Goal: Task Accomplishment & Management: Use online tool/utility

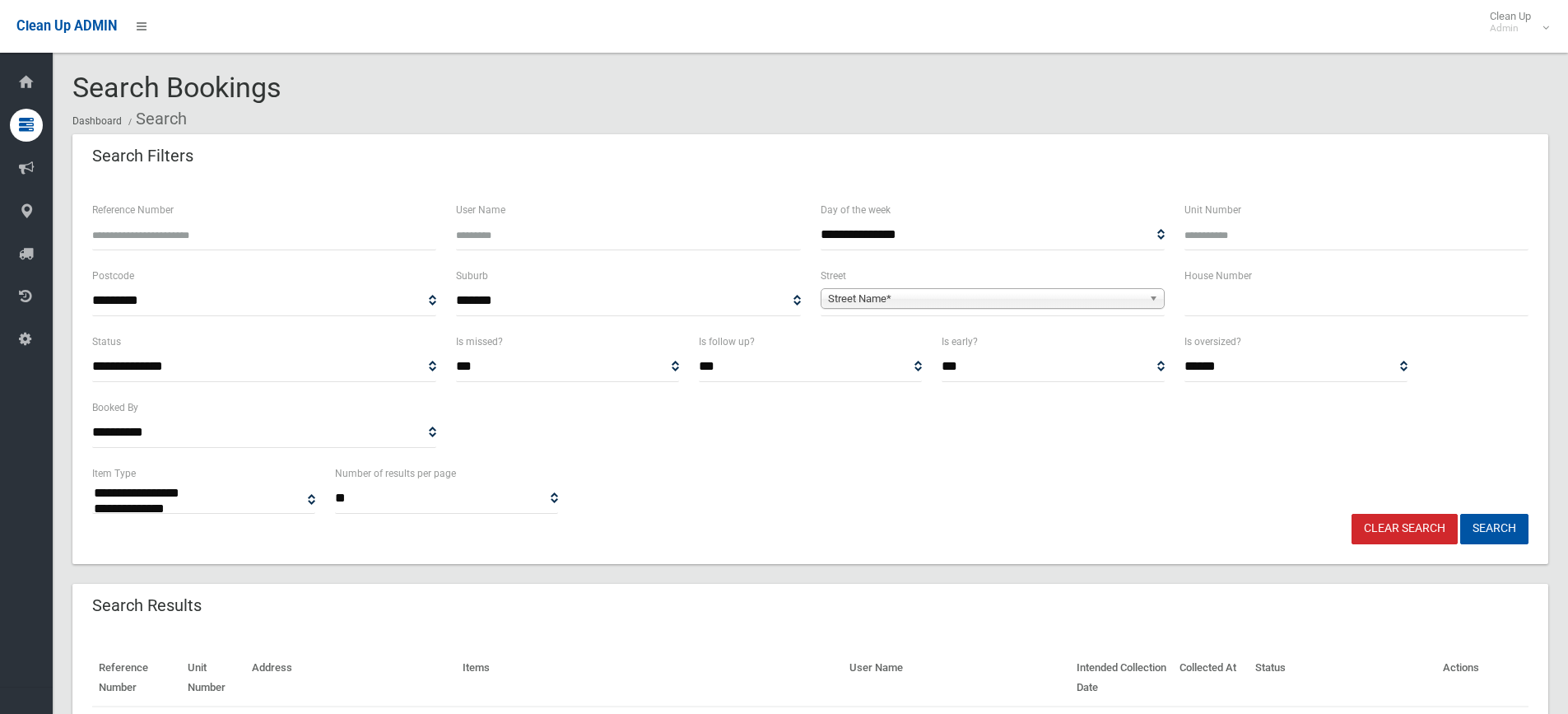
select select
click at [1221, 297] on input "text" at bounding box center [1357, 301] width 344 height 30
type input "**"
click at [1119, 300] on span "Street Name*" at bounding box center [985, 299] width 315 height 19
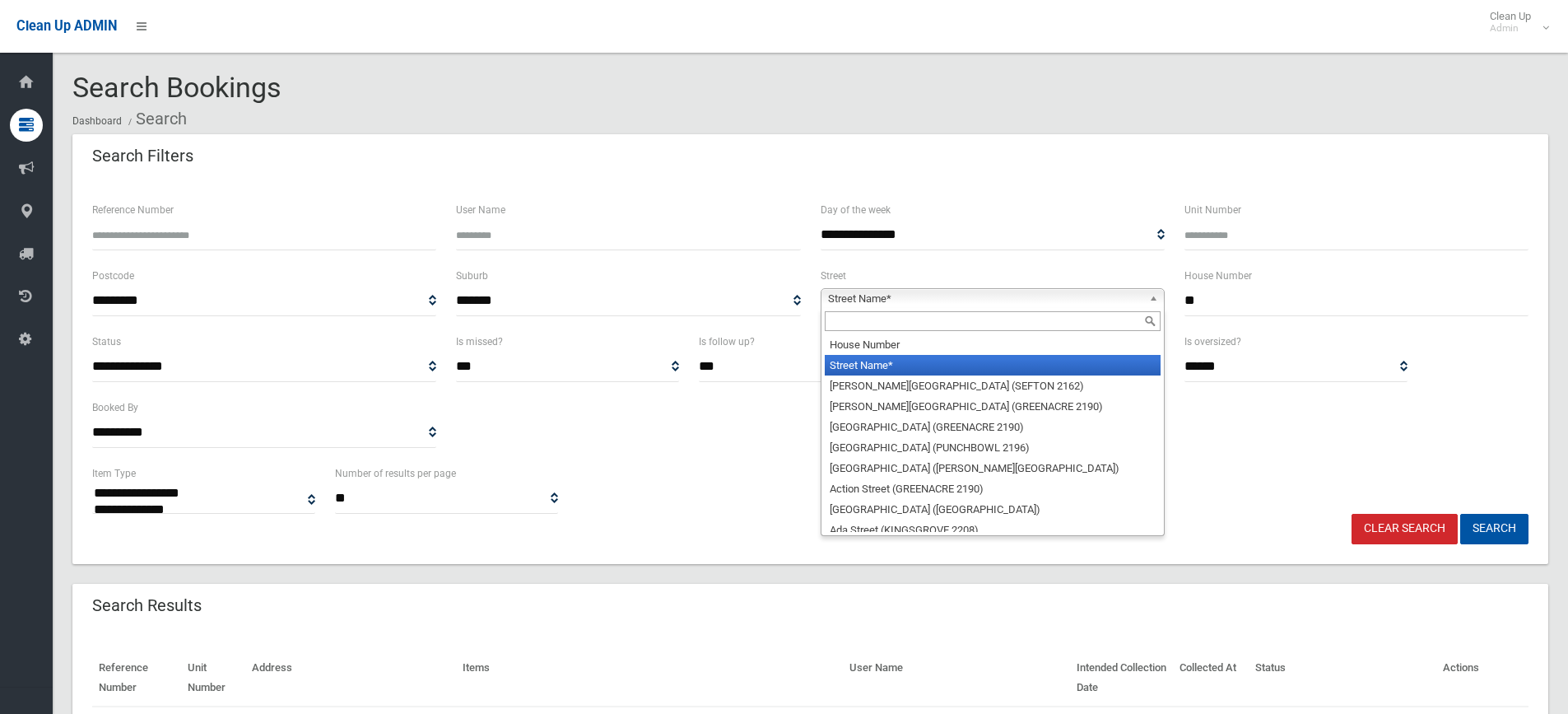
click at [845, 321] on input "text" at bounding box center [992, 321] width 336 height 19
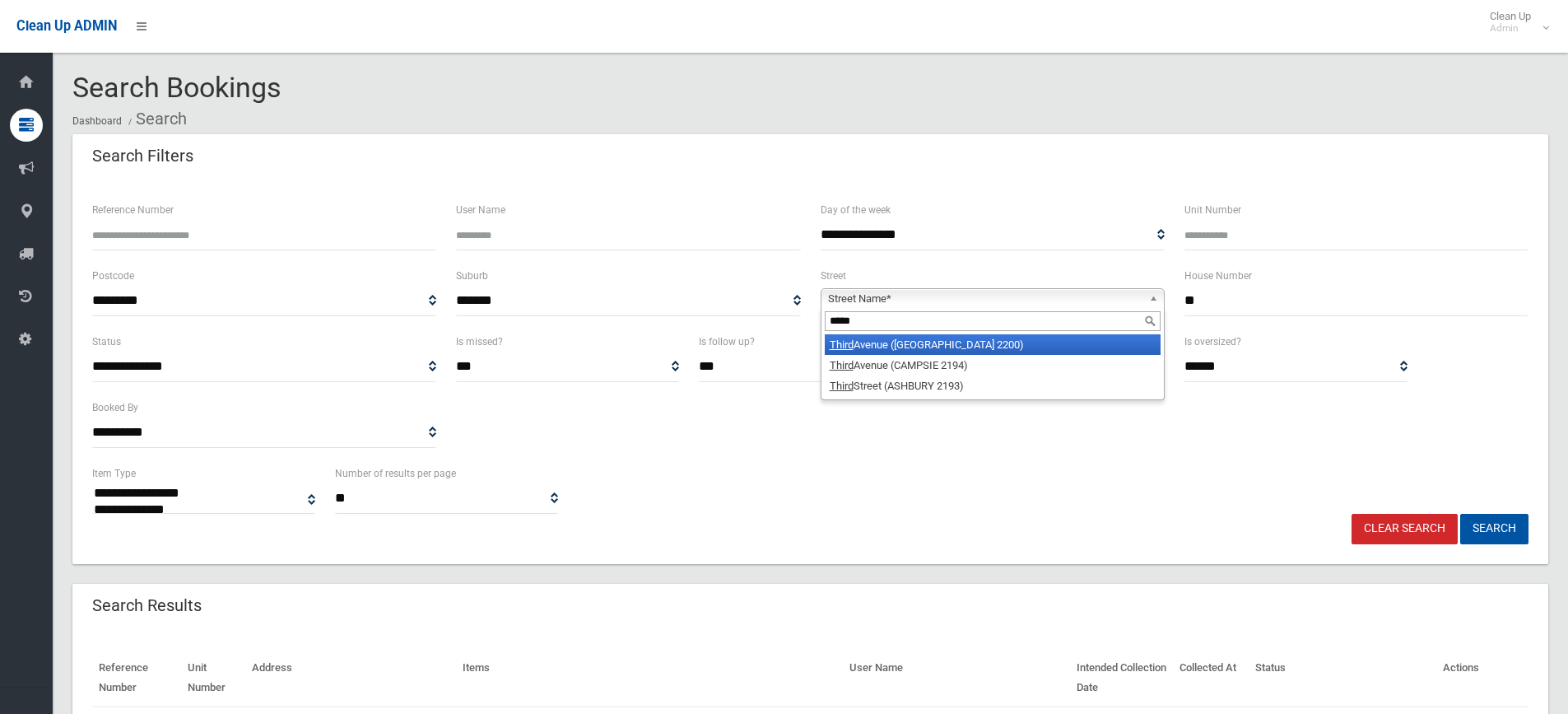
type input "*****"
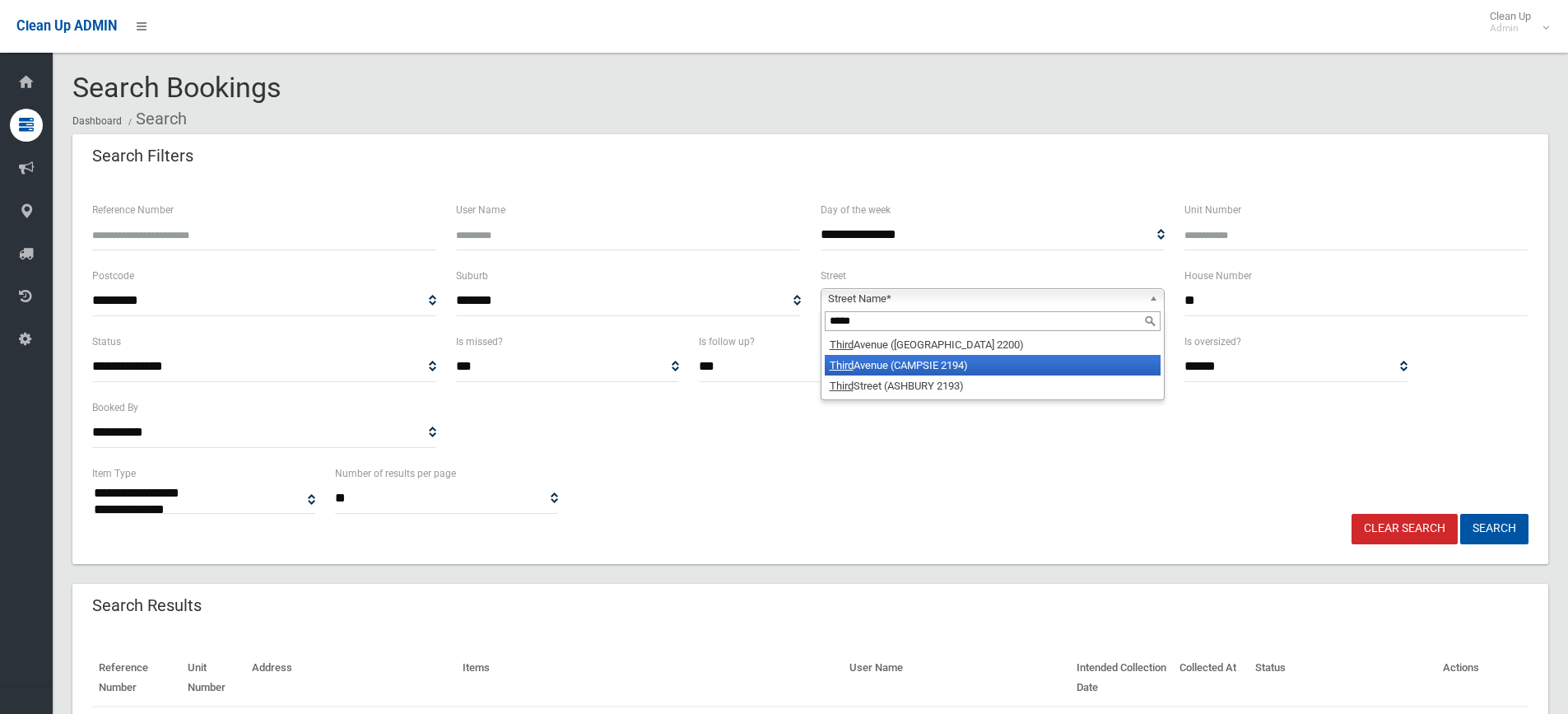
drag, startPoint x: 963, startPoint y: 354, endPoint x: 962, endPoint y: 368, distance: 14.0
click at [962, 368] on ul "Third Avenue (CONDELL PARK 2200) Third Avenue (CAMPSIE 2194) Third Street (ASHB…" at bounding box center [990, 365] width 339 height 62
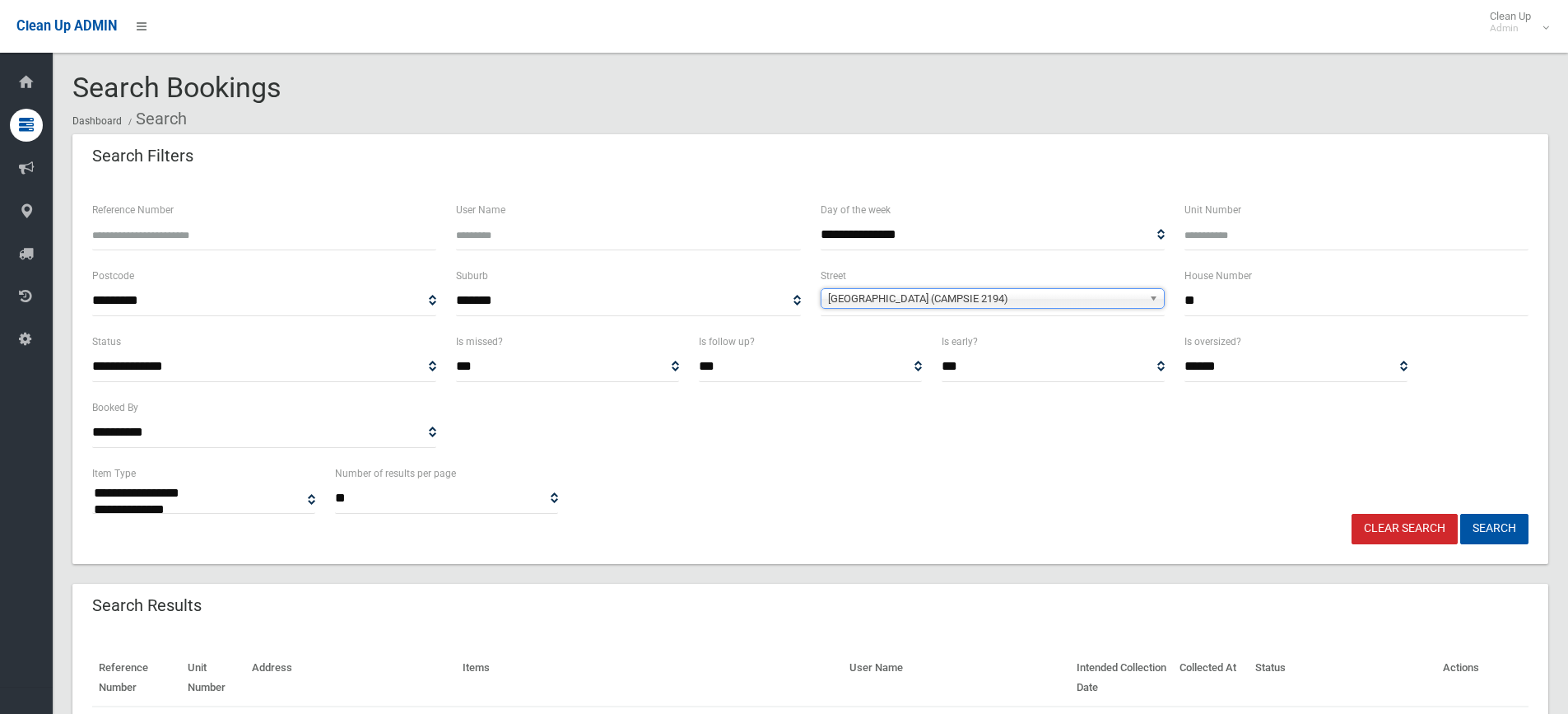
click at [962, 368] on select "*** ***** *********" at bounding box center [1054, 367] width 223 height 30
click at [849, 381] on select "**********" at bounding box center [810, 367] width 223 height 30
click at [1492, 532] on button "Search" at bounding box center [1494, 529] width 69 height 30
click at [1492, 530] on button "Search" at bounding box center [1494, 529] width 69 height 30
select select
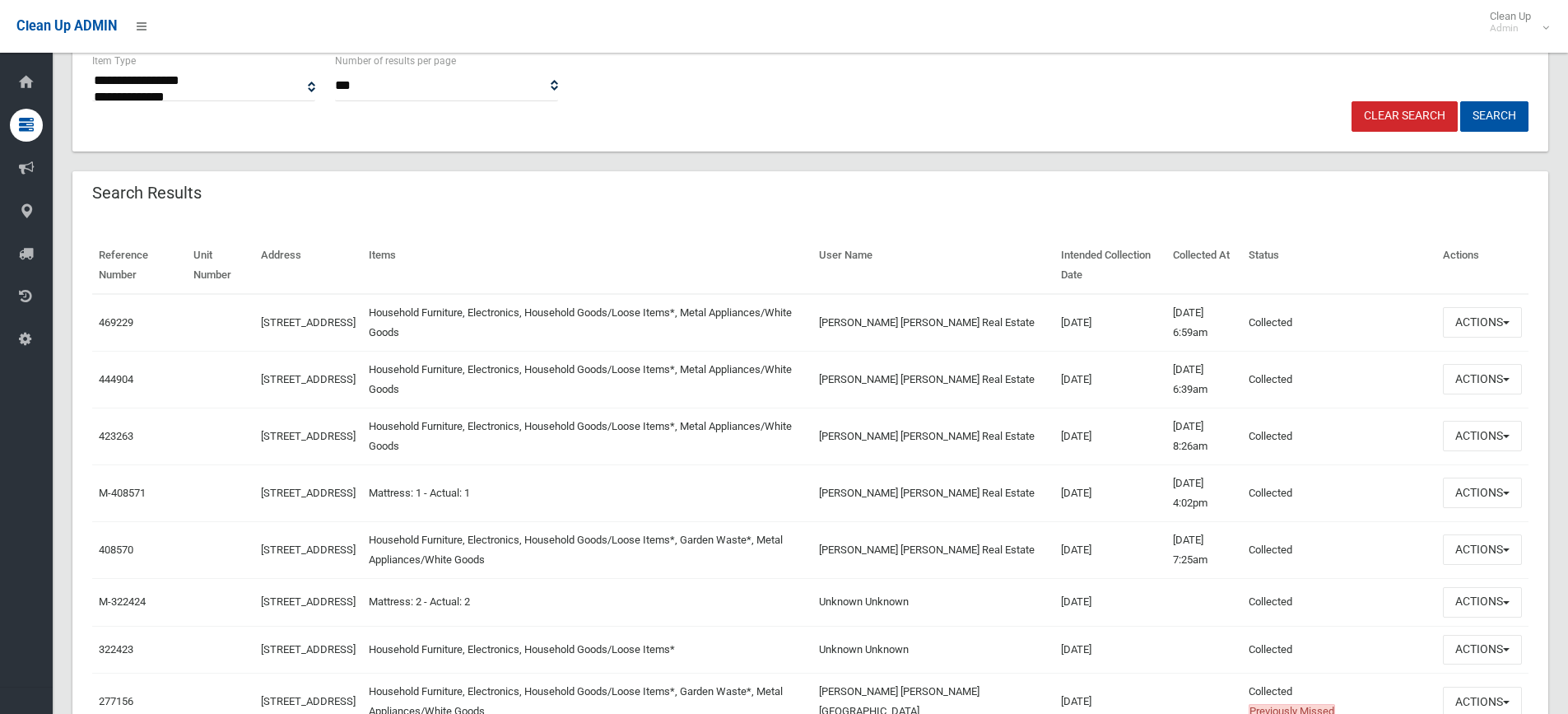
scroll to position [329, 0]
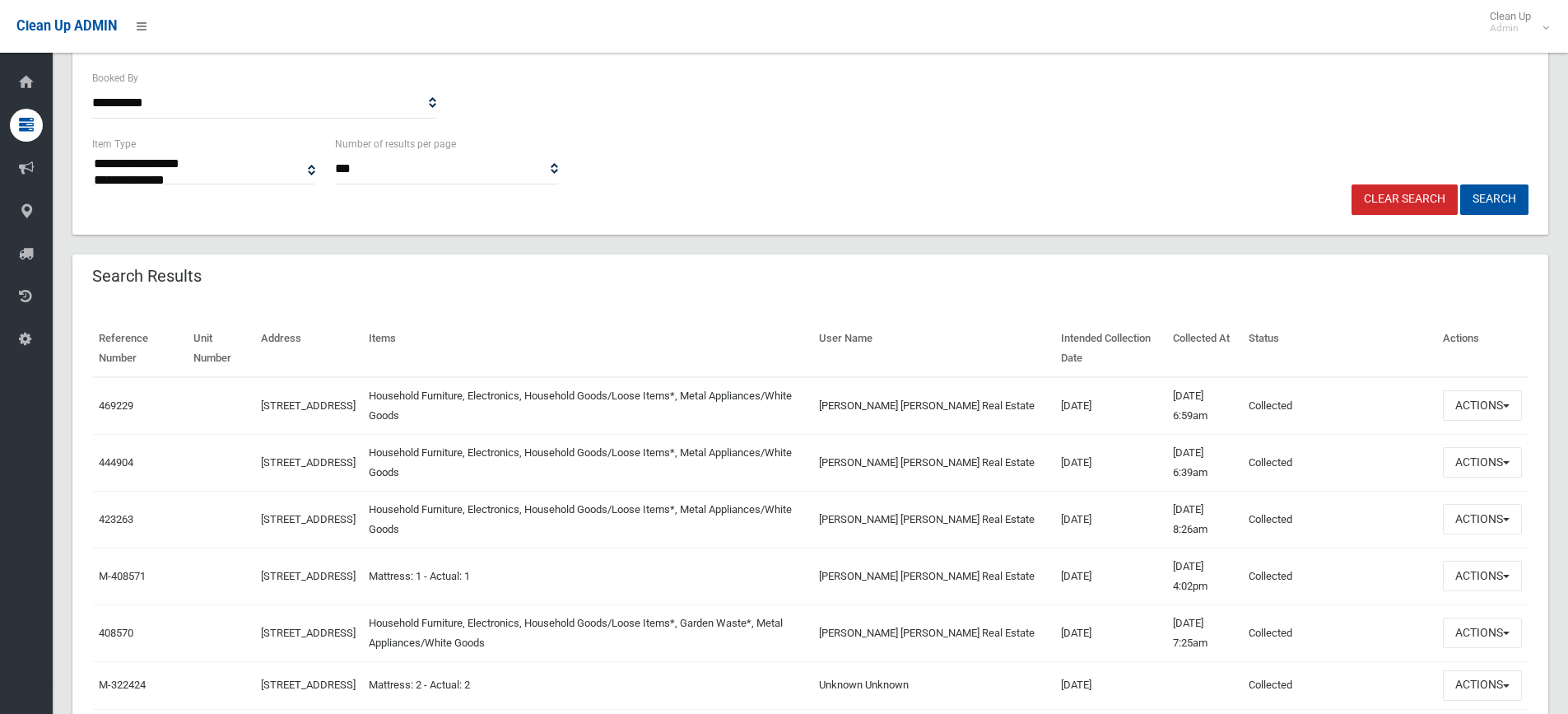
click at [112, 398] on td "469229" at bounding box center [140, 406] width 95 height 58
click at [111, 404] on link "469229" at bounding box center [116, 405] width 35 height 13
click at [611, 264] on div "Search Results" at bounding box center [810, 277] width 1476 height 47
click at [118, 408] on link "469229" at bounding box center [116, 405] width 35 height 13
drag, startPoint x: 949, startPoint y: 341, endPoint x: 886, endPoint y: 345, distance: 63.1
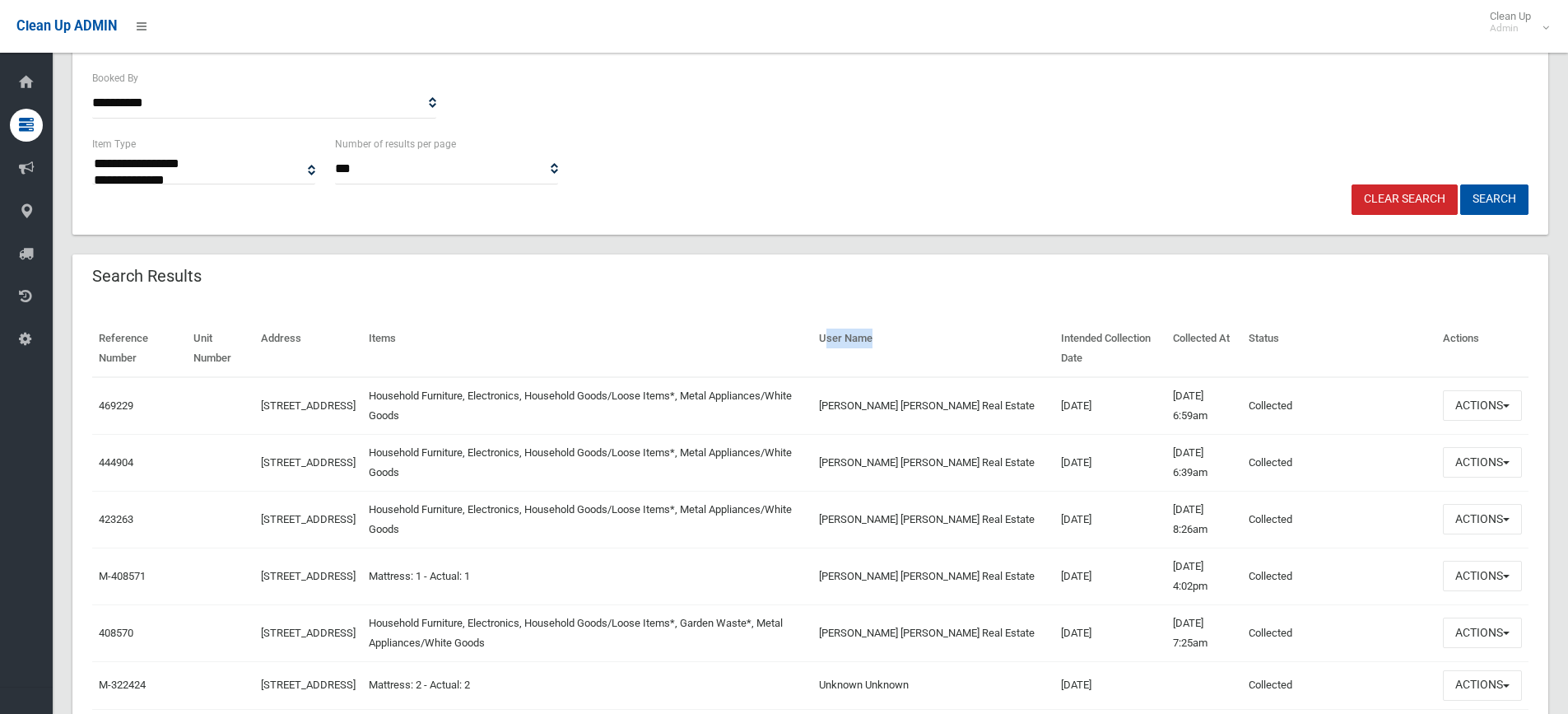
click at [889, 345] on th "User Name" at bounding box center [934, 349] width 242 height 57
drag, startPoint x: 885, startPoint y: 345, endPoint x: 903, endPoint y: 354, distance: 20.1
click at [891, 350] on th "User Name" at bounding box center [934, 349] width 242 height 57
click at [882, 335] on th "User Name" at bounding box center [934, 349] width 242 height 57
drag, startPoint x: 882, startPoint y: 348, endPoint x: 934, endPoint y: 343, distance: 52.2
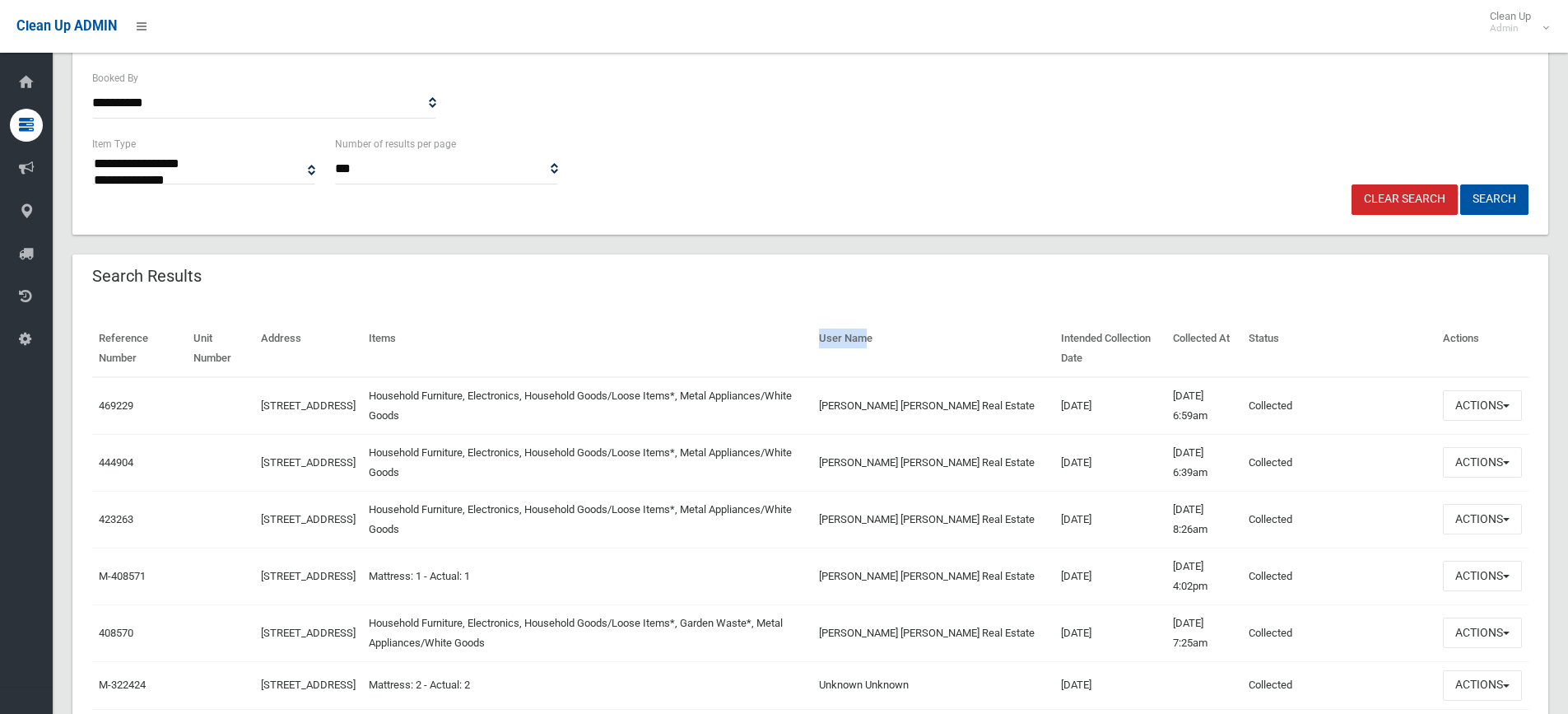
click at [934, 343] on th "User Name" at bounding box center [934, 349] width 242 height 57
click at [961, 349] on th "User Name" at bounding box center [934, 349] width 242 height 57
drag, startPoint x: 967, startPoint y: 336, endPoint x: 883, endPoint y: 334, distance: 84.0
click at [885, 335] on th "User Name" at bounding box center [934, 349] width 242 height 57
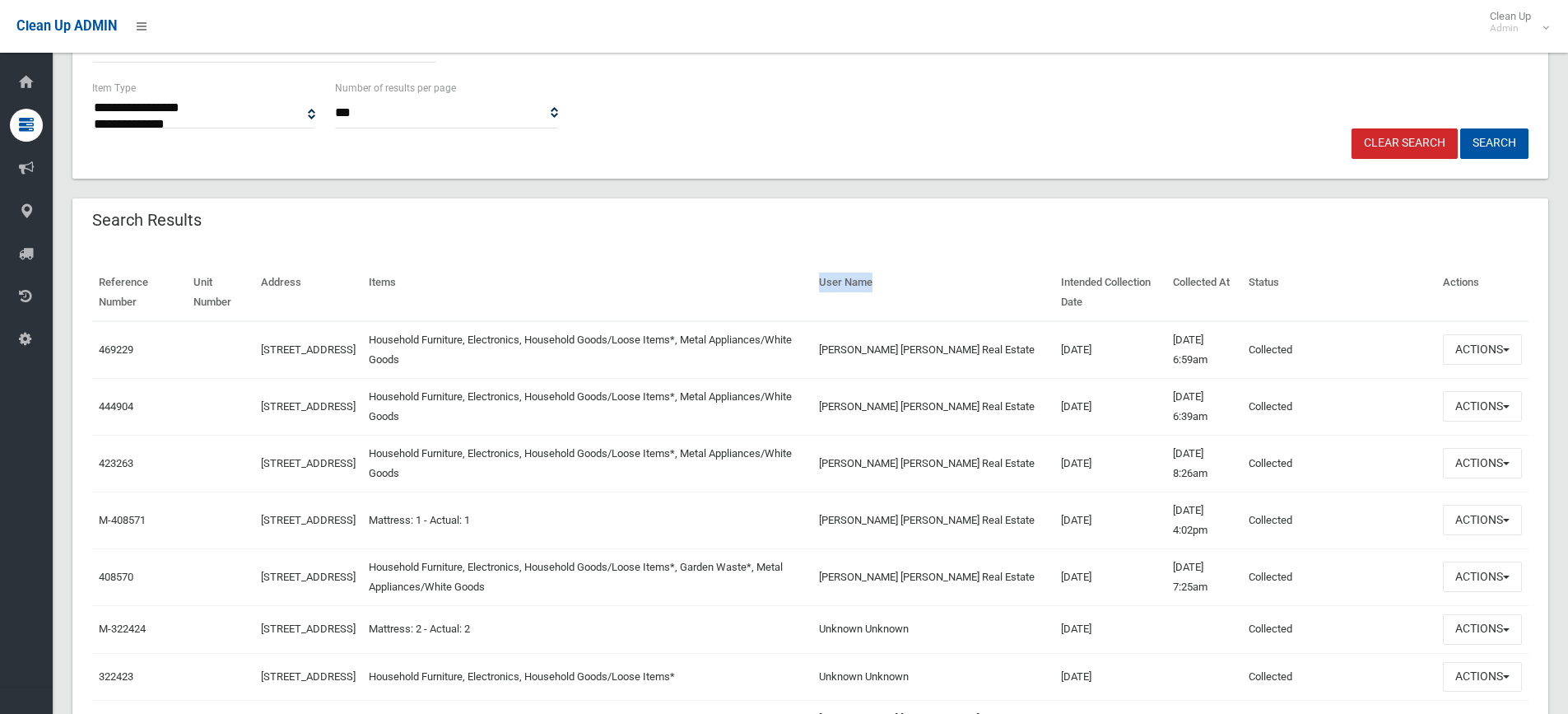
scroll to position [412, 0]
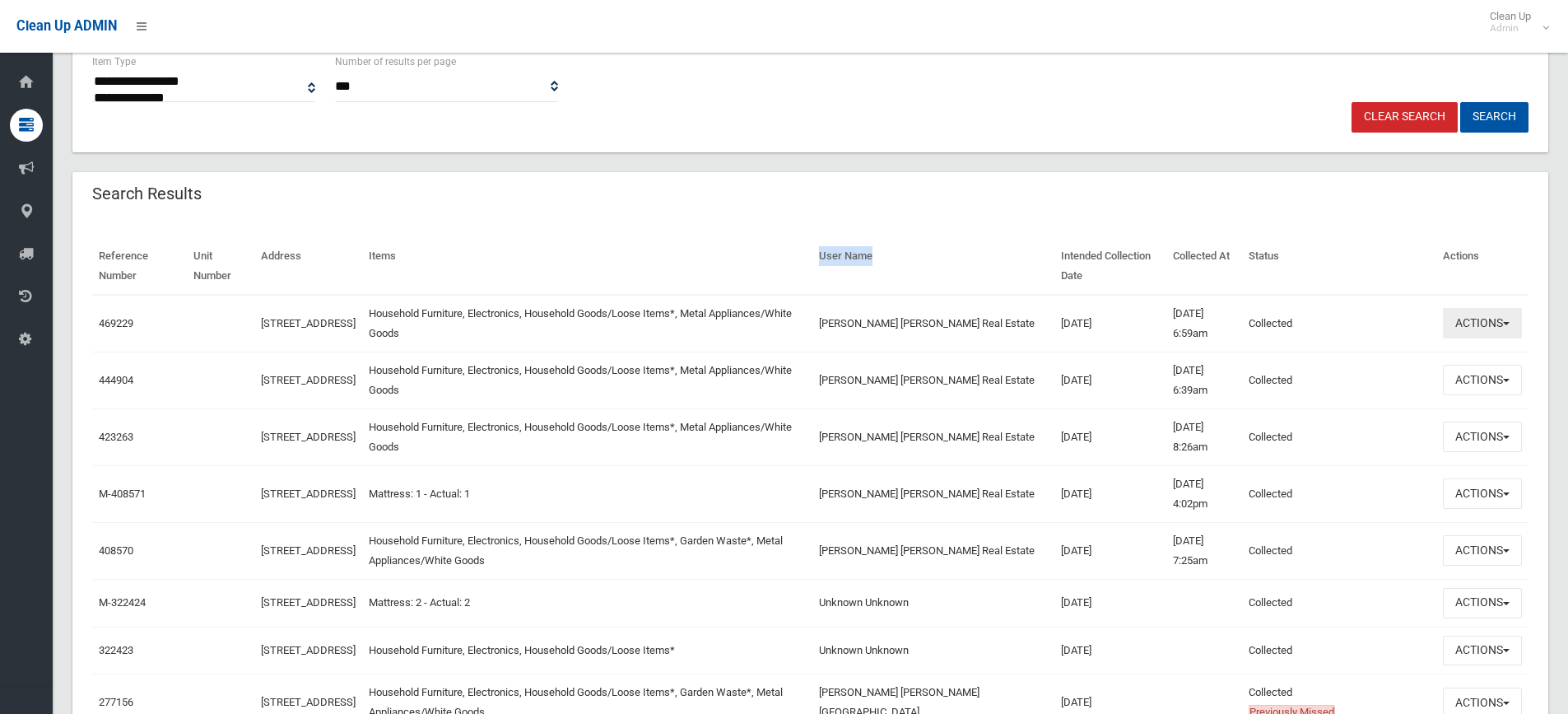
click at [1483, 324] on button "Actions" at bounding box center [1482, 323] width 79 height 30
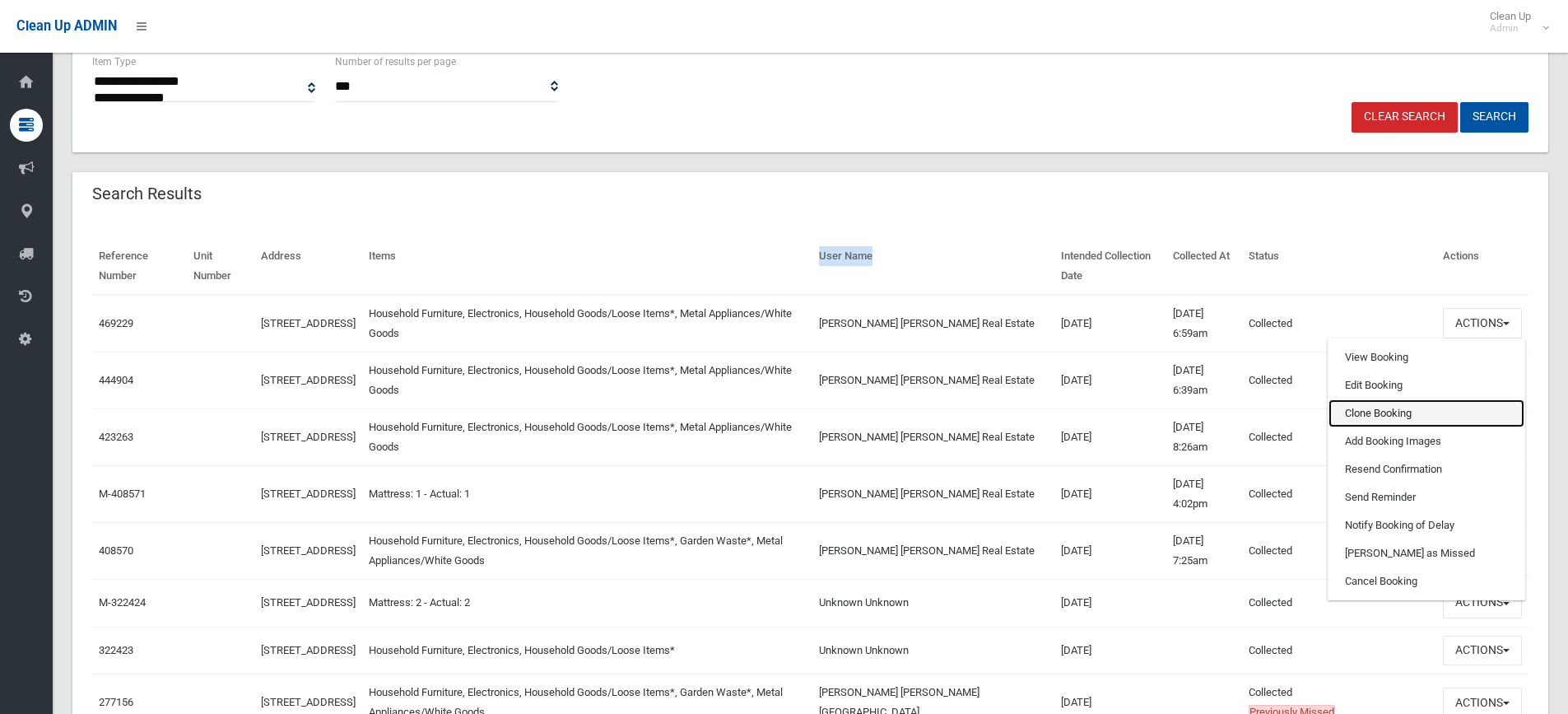
click at [1379, 416] on link "Clone Booking" at bounding box center [1427, 413] width 196 height 28
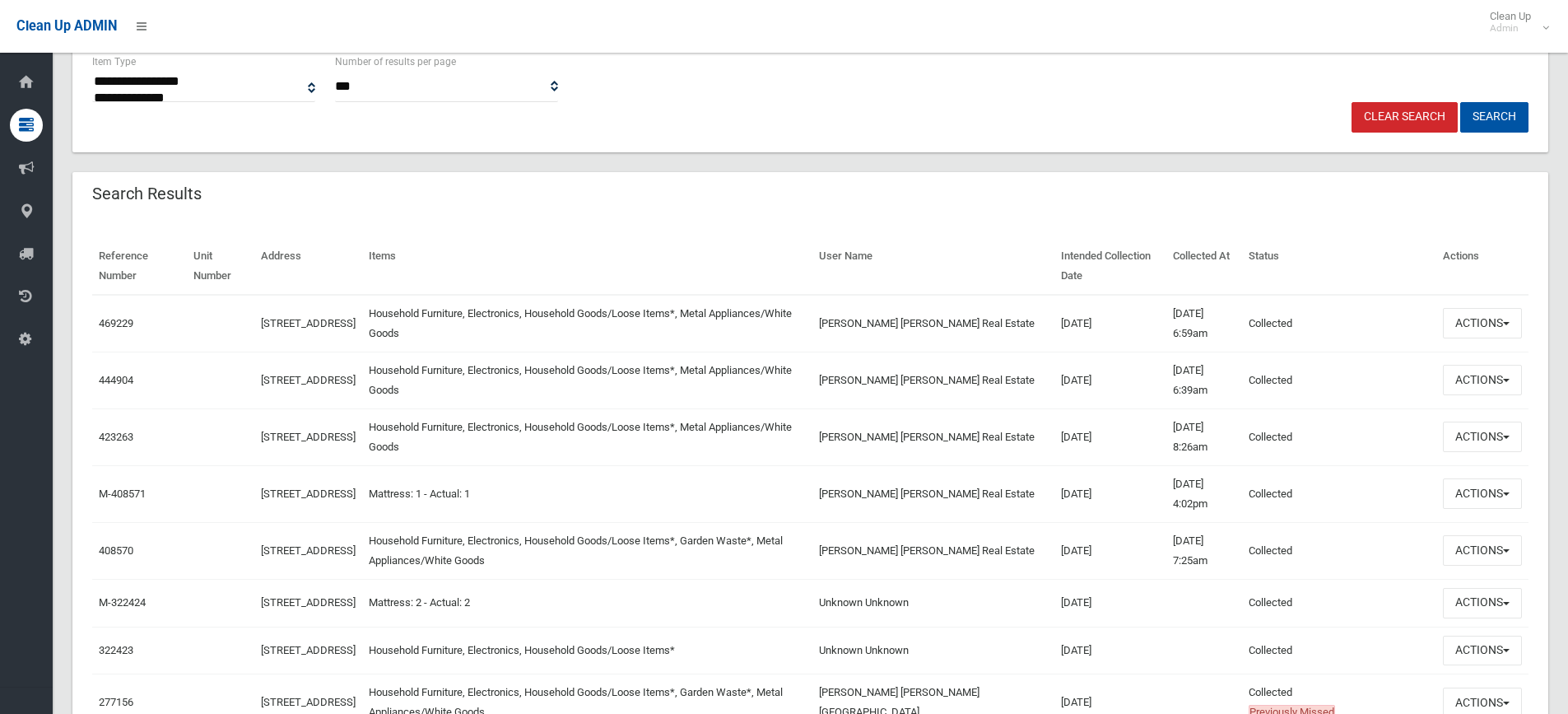
click at [664, 267] on th "Items" at bounding box center [587, 266] width 450 height 57
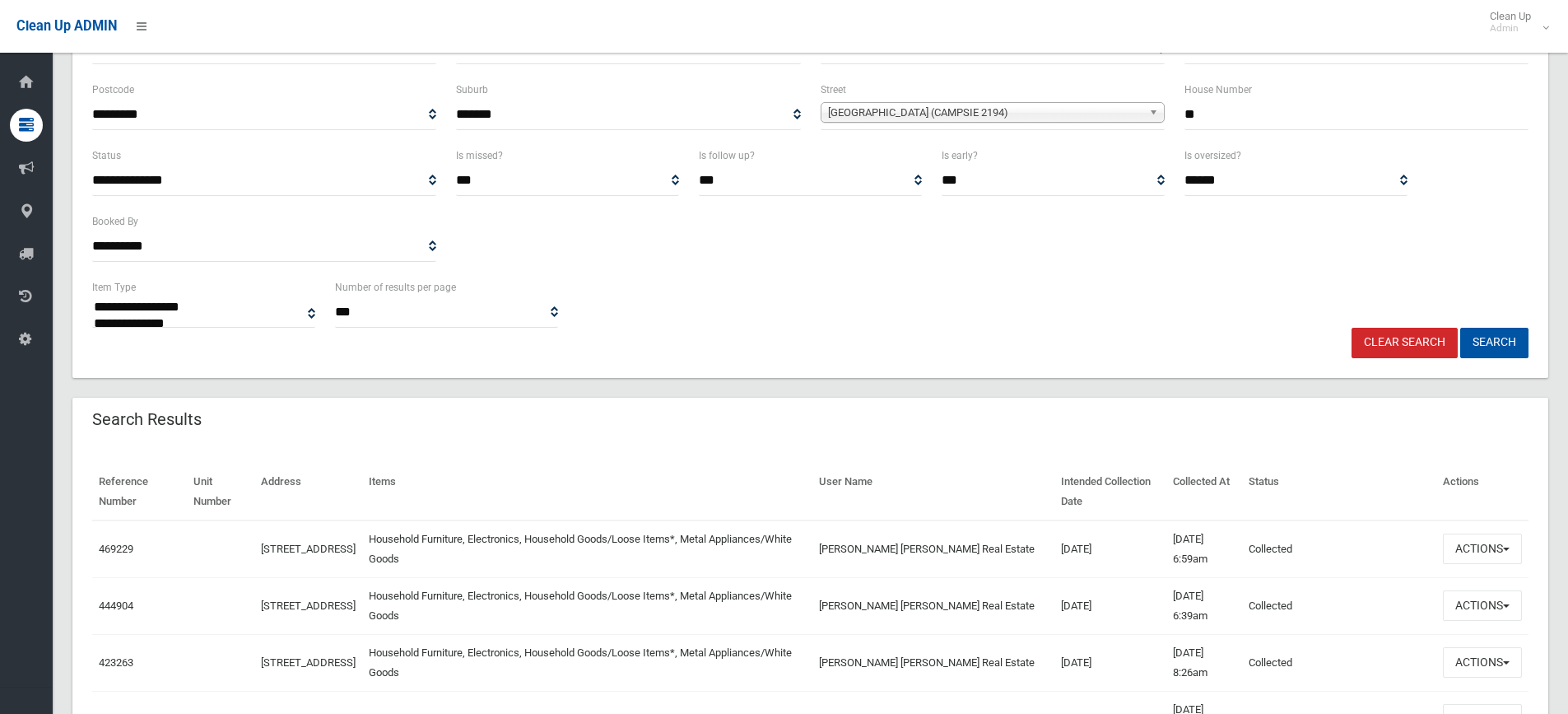
scroll to position [0, 0]
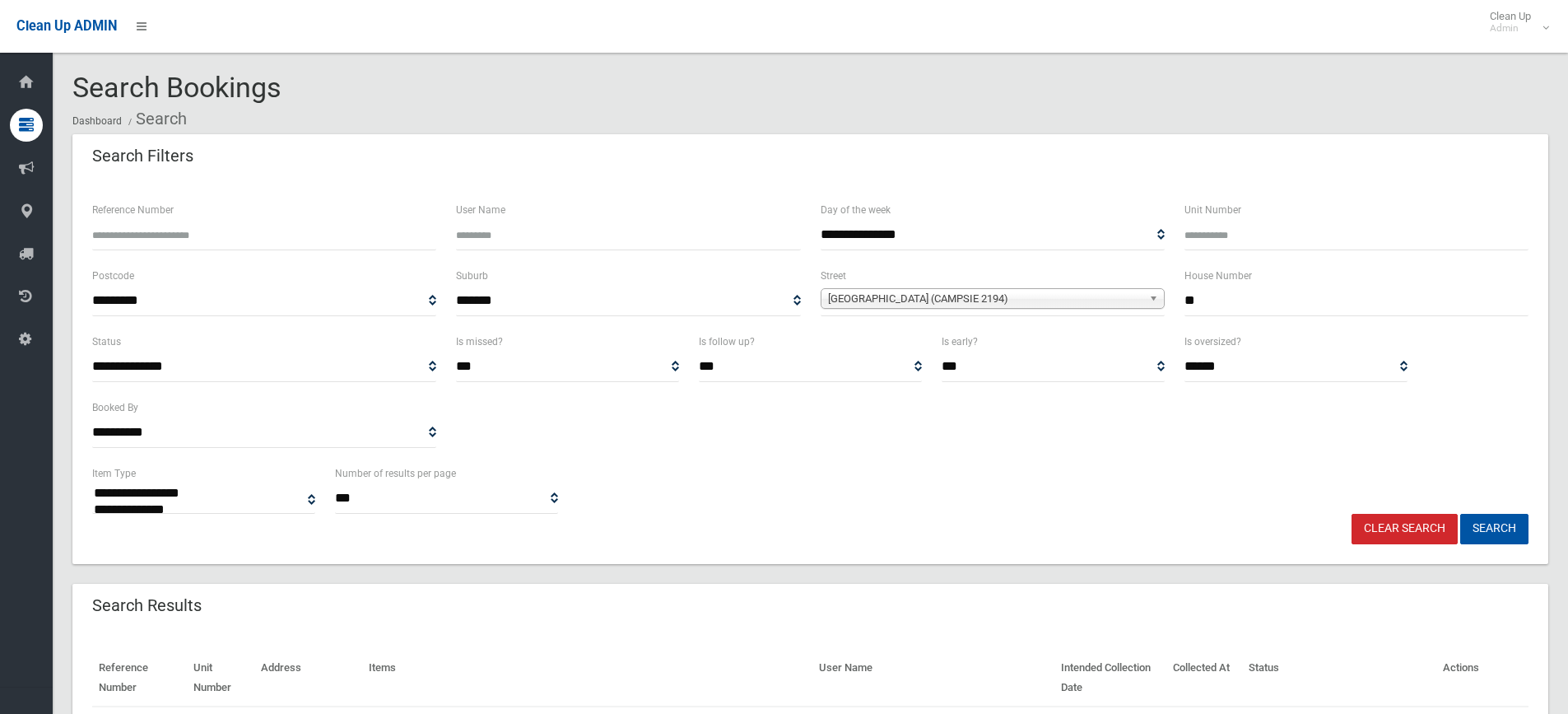
click at [1262, 294] on input "**" at bounding box center [1357, 301] width 344 height 30
drag, startPoint x: 1253, startPoint y: 301, endPoint x: 1165, endPoint y: 301, distance: 88.0
click at [1166, 301] on div "**********" at bounding box center [810, 299] width 1456 height 66
click at [1039, 296] on span "Third Avenue (CAMPSIE 2194)" at bounding box center [985, 299] width 315 height 19
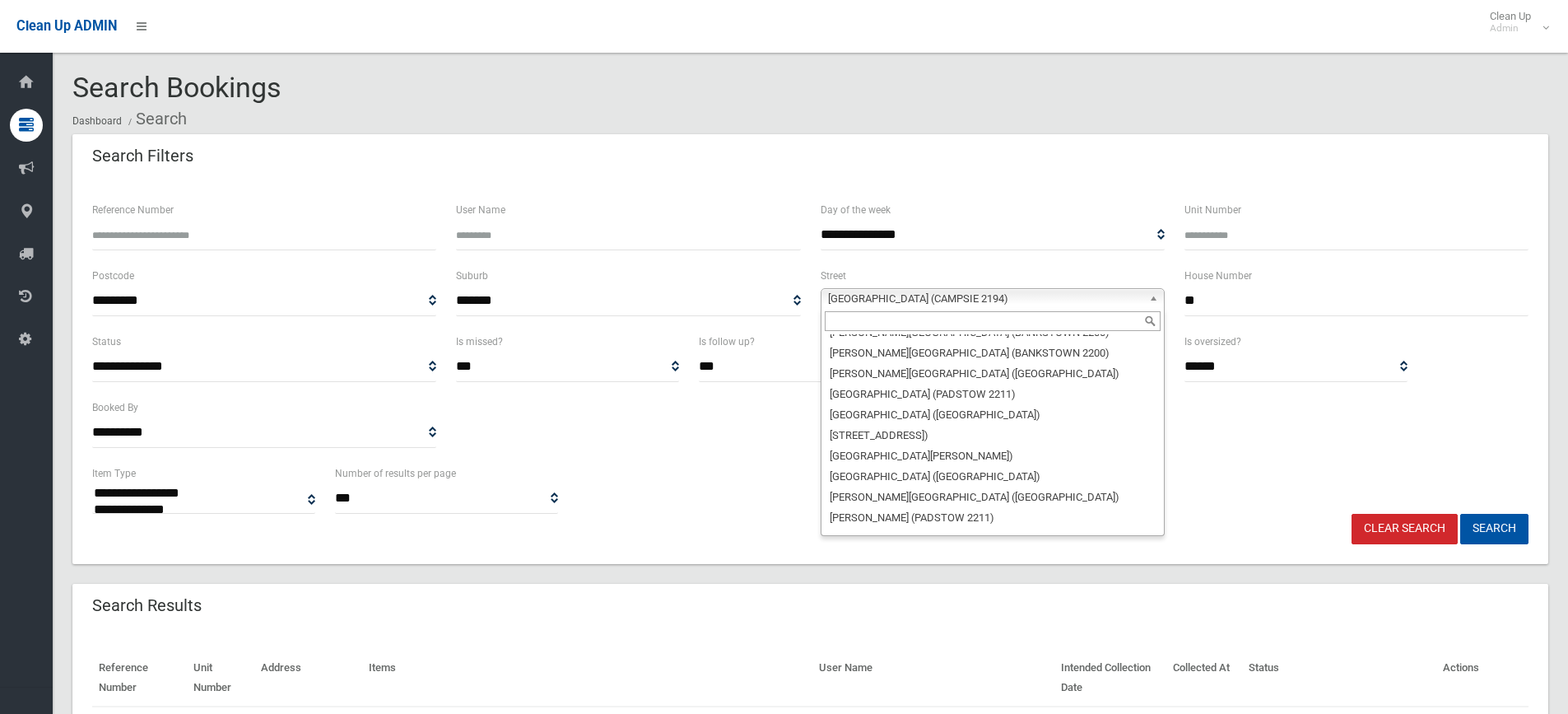
scroll to position [42119, 0]
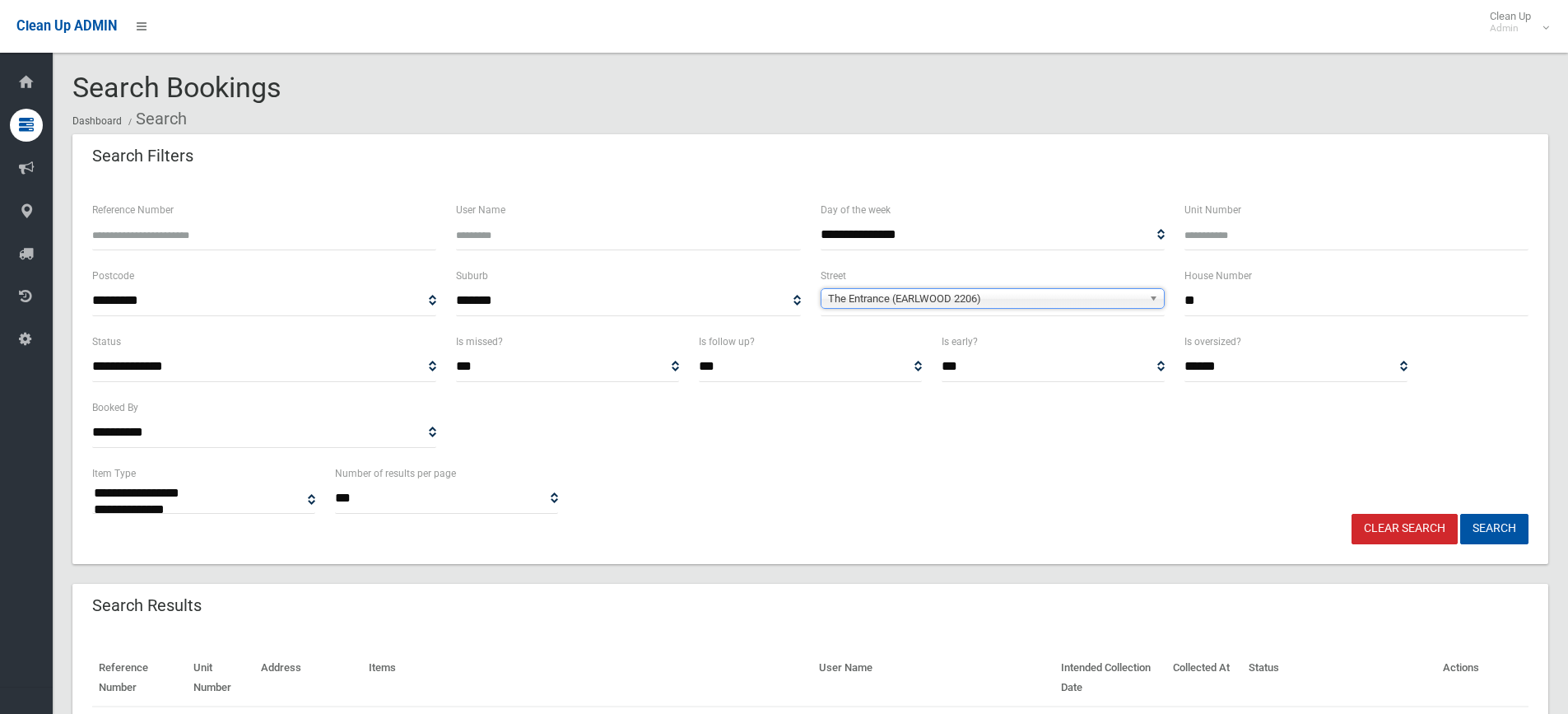
click at [859, 315] on span "**********" at bounding box center [992, 301] width 344 height 30
click at [863, 295] on span "The Entrance (EARLWOOD 2206)" at bounding box center [985, 299] width 315 height 19
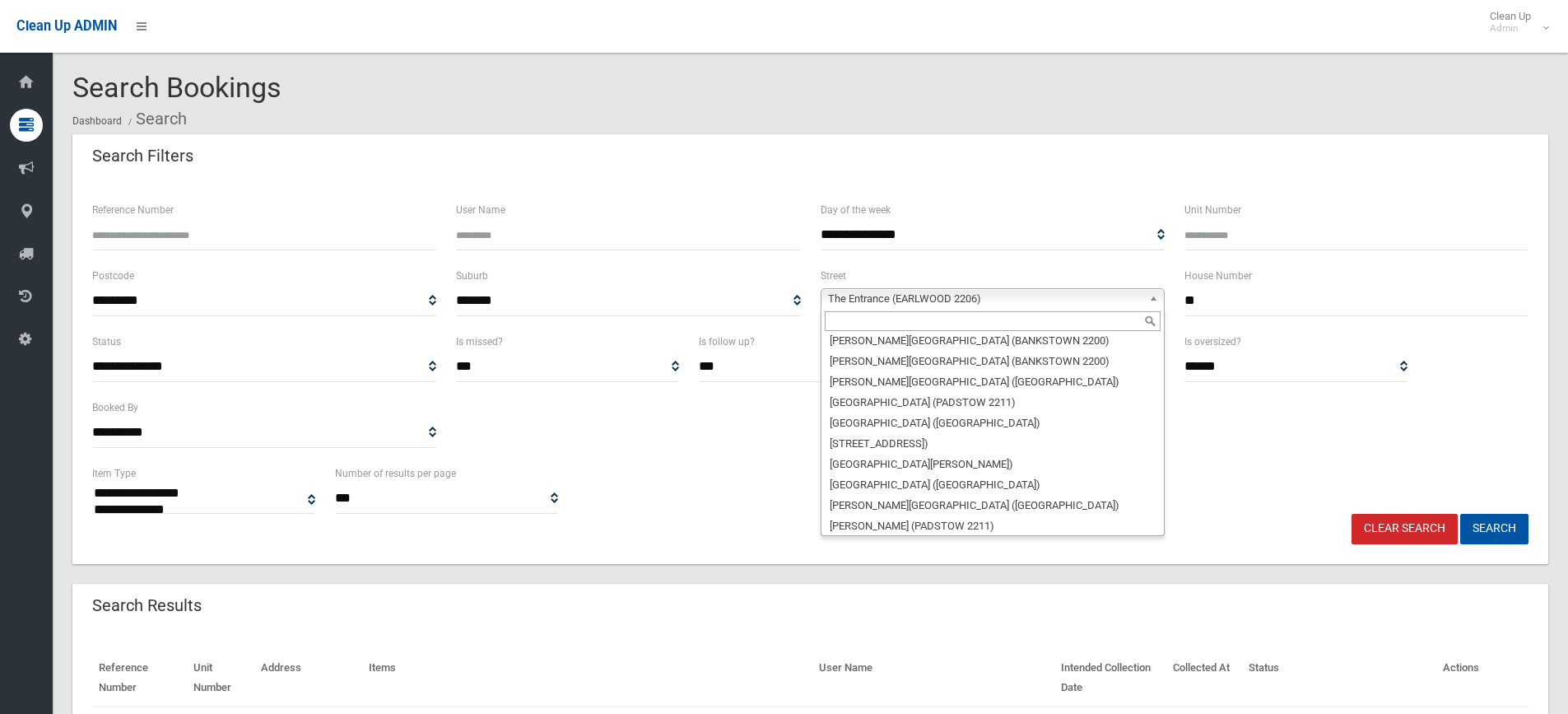
drag, startPoint x: 1346, startPoint y: 302, endPoint x: 1264, endPoint y: 304, distance: 82.0
click at [1291, 304] on input "**" at bounding box center [1357, 301] width 344 height 30
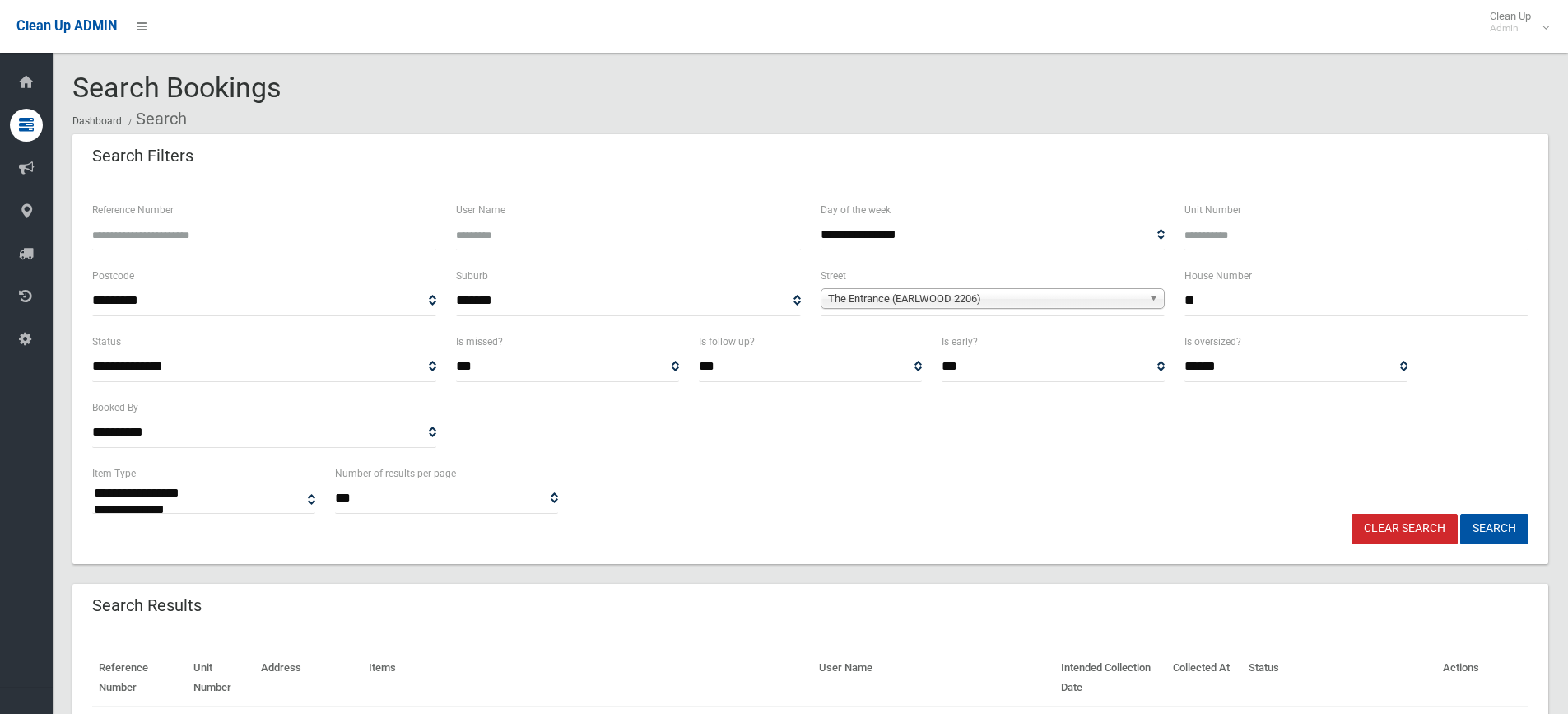
drag, startPoint x: 1263, startPoint y: 304, endPoint x: 1151, endPoint y: 299, distance: 112.1
click at [1152, 299] on div "**********" at bounding box center [810, 299] width 1456 height 66
type input "**"
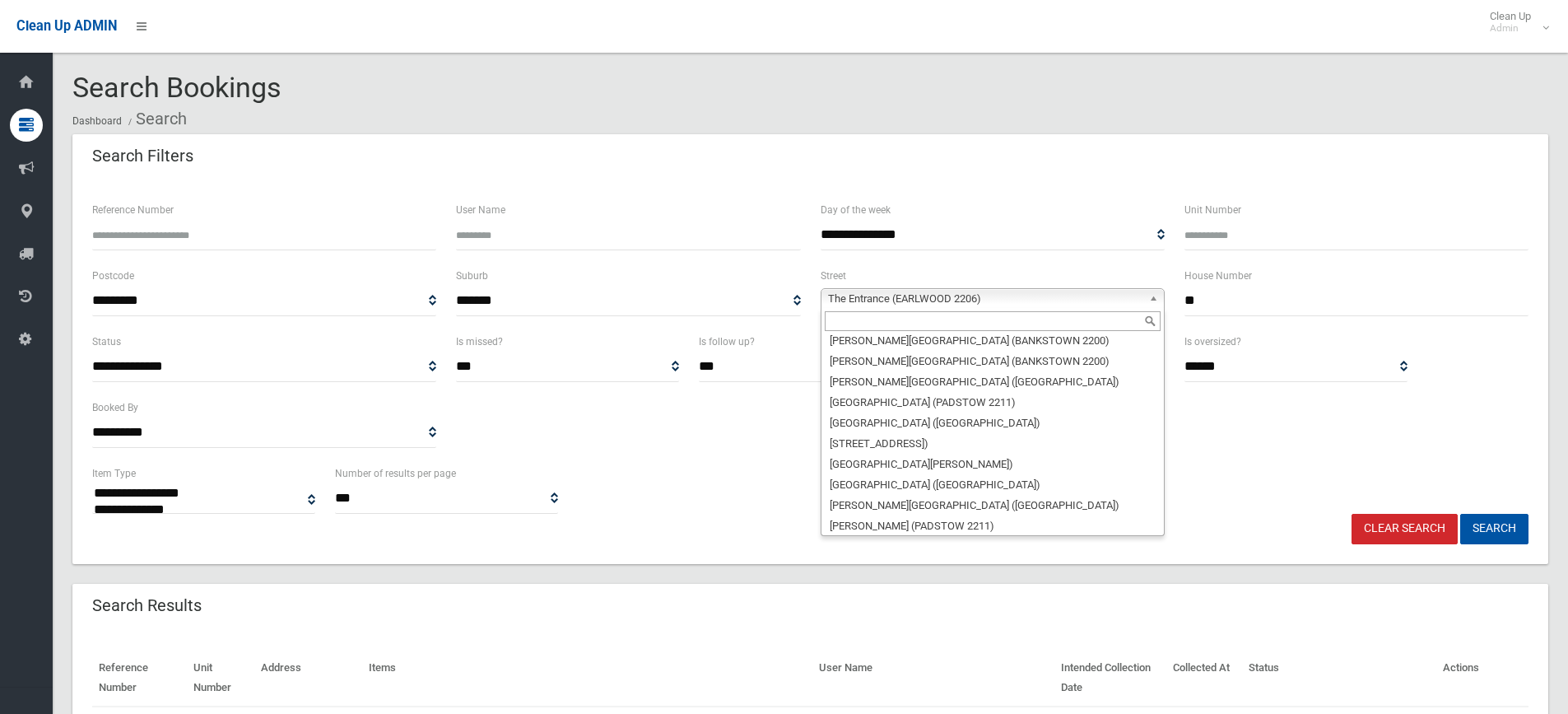
click at [1138, 303] on span "The Entrance (EARLWOOD 2206)" at bounding box center [985, 299] width 315 height 19
click at [929, 315] on input "text" at bounding box center [992, 321] width 336 height 19
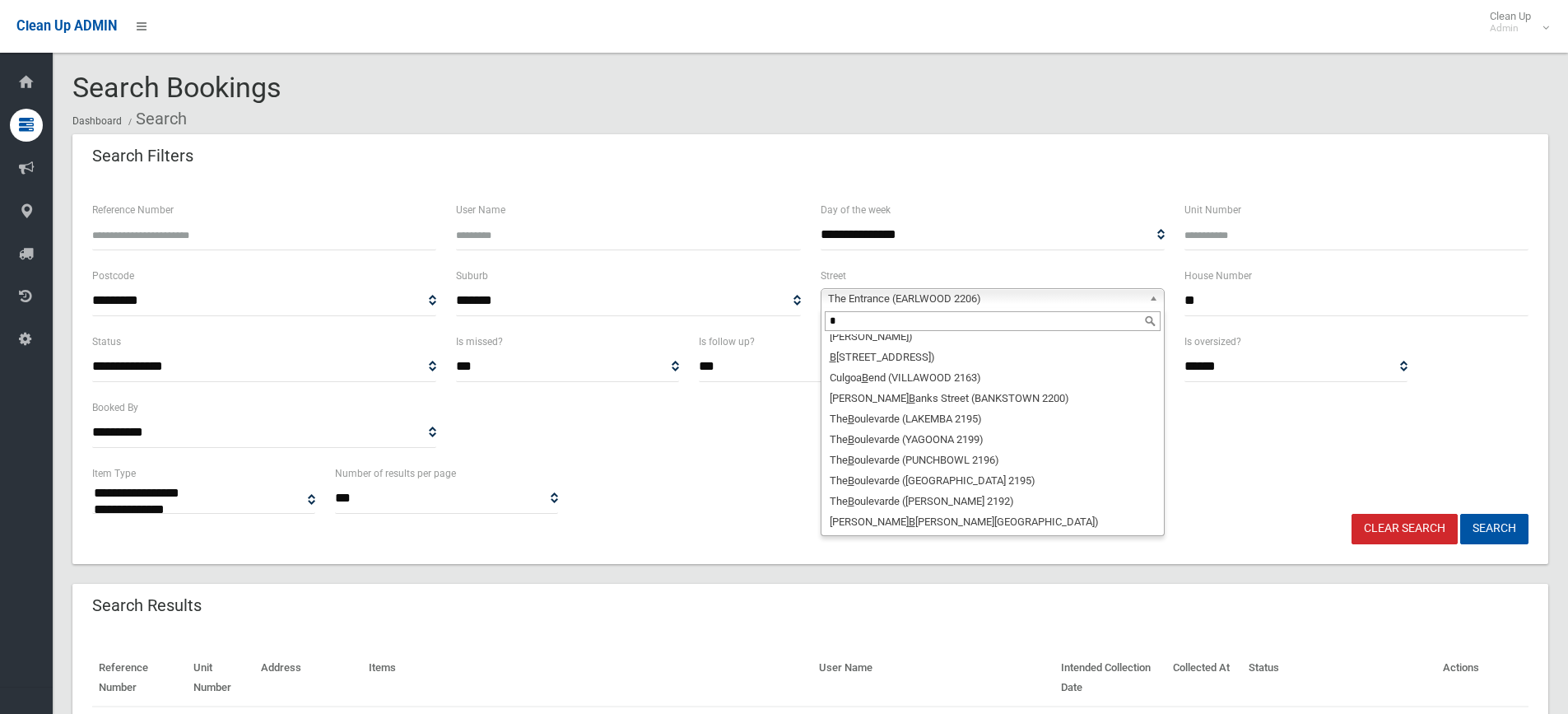
scroll to position [0, 0]
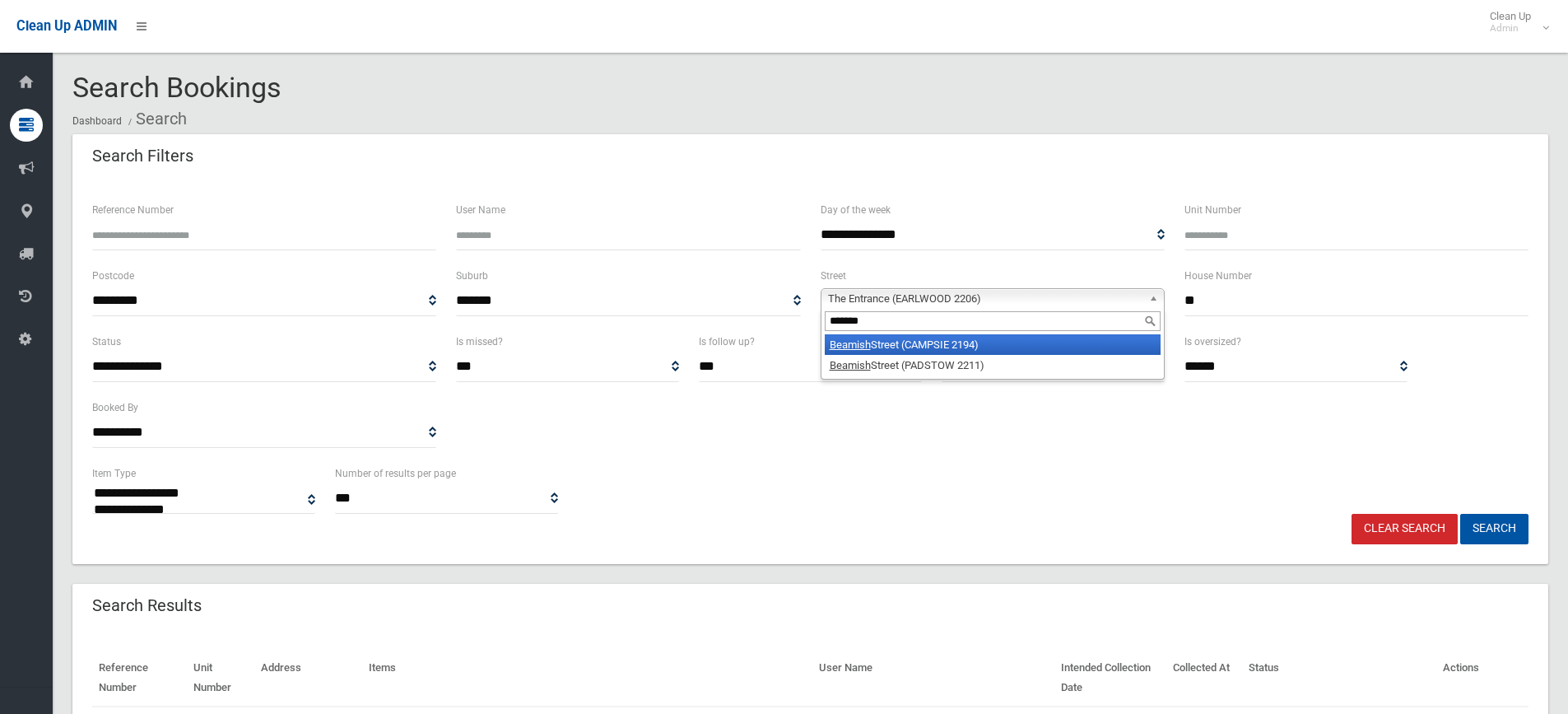
type input "*******"
click at [910, 343] on li "Beamish Street (CAMPSIE 2194)" at bounding box center [992, 344] width 336 height 20
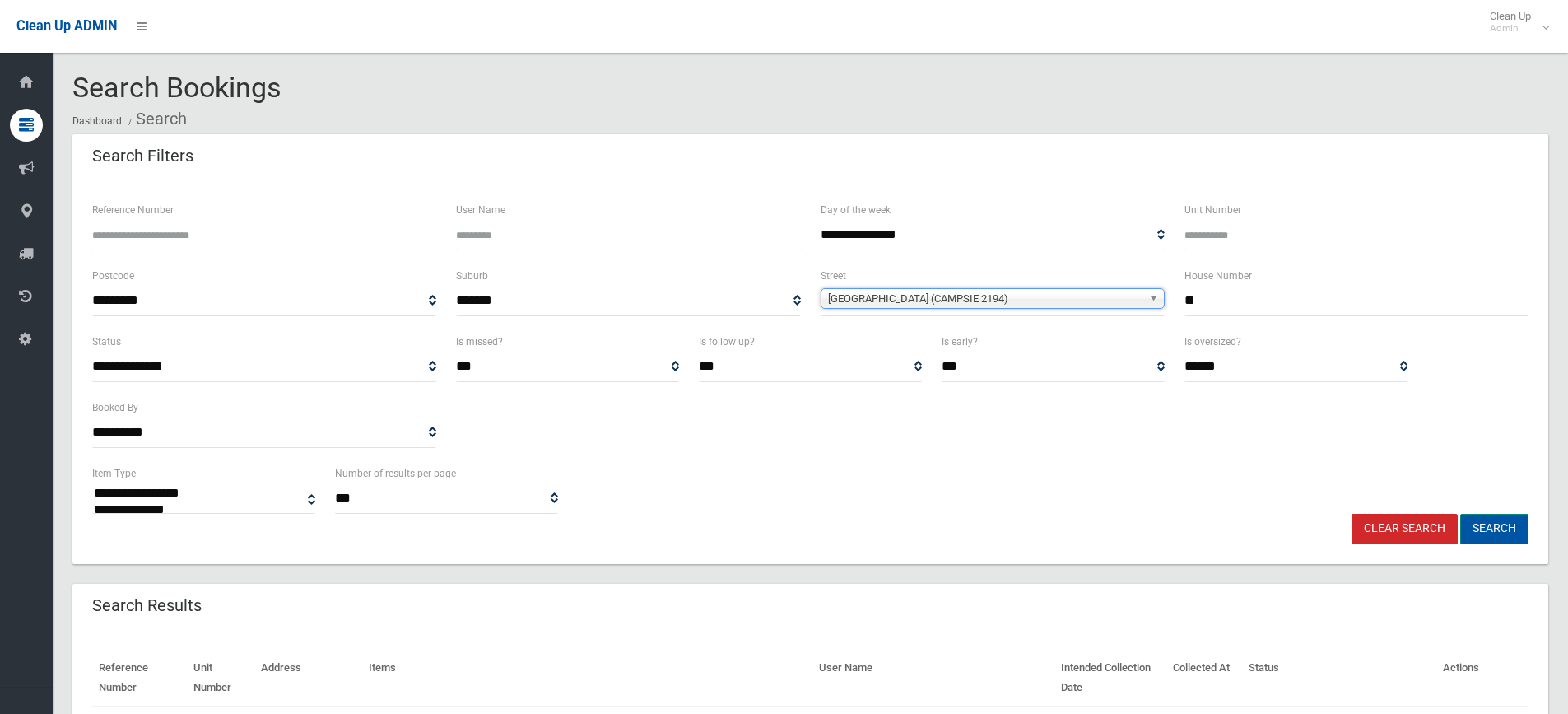
click at [1493, 514] on button "Search" at bounding box center [1494, 529] width 69 height 30
click at [1495, 543] on button "Search" at bounding box center [1494, 529] width 69 height 30
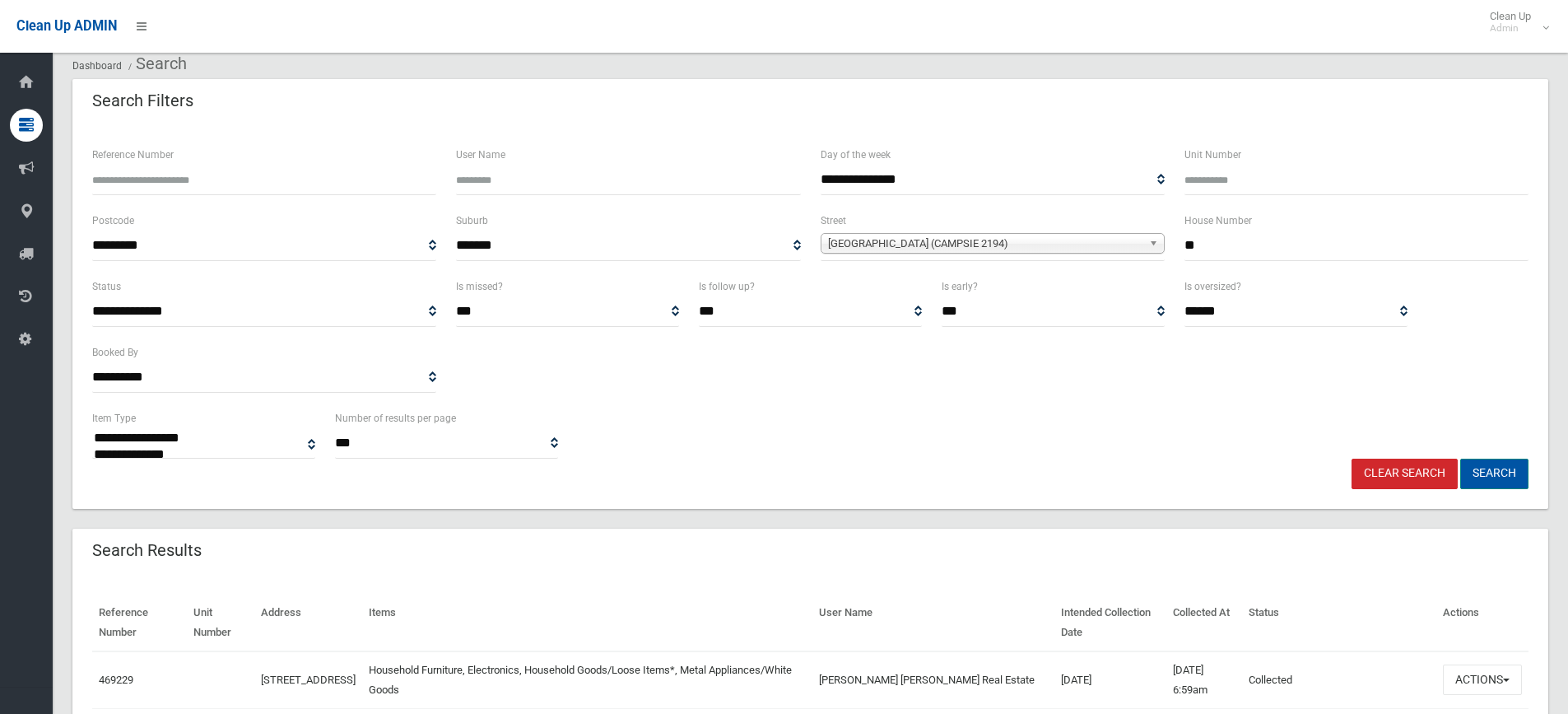
scroll to position [82, 0]
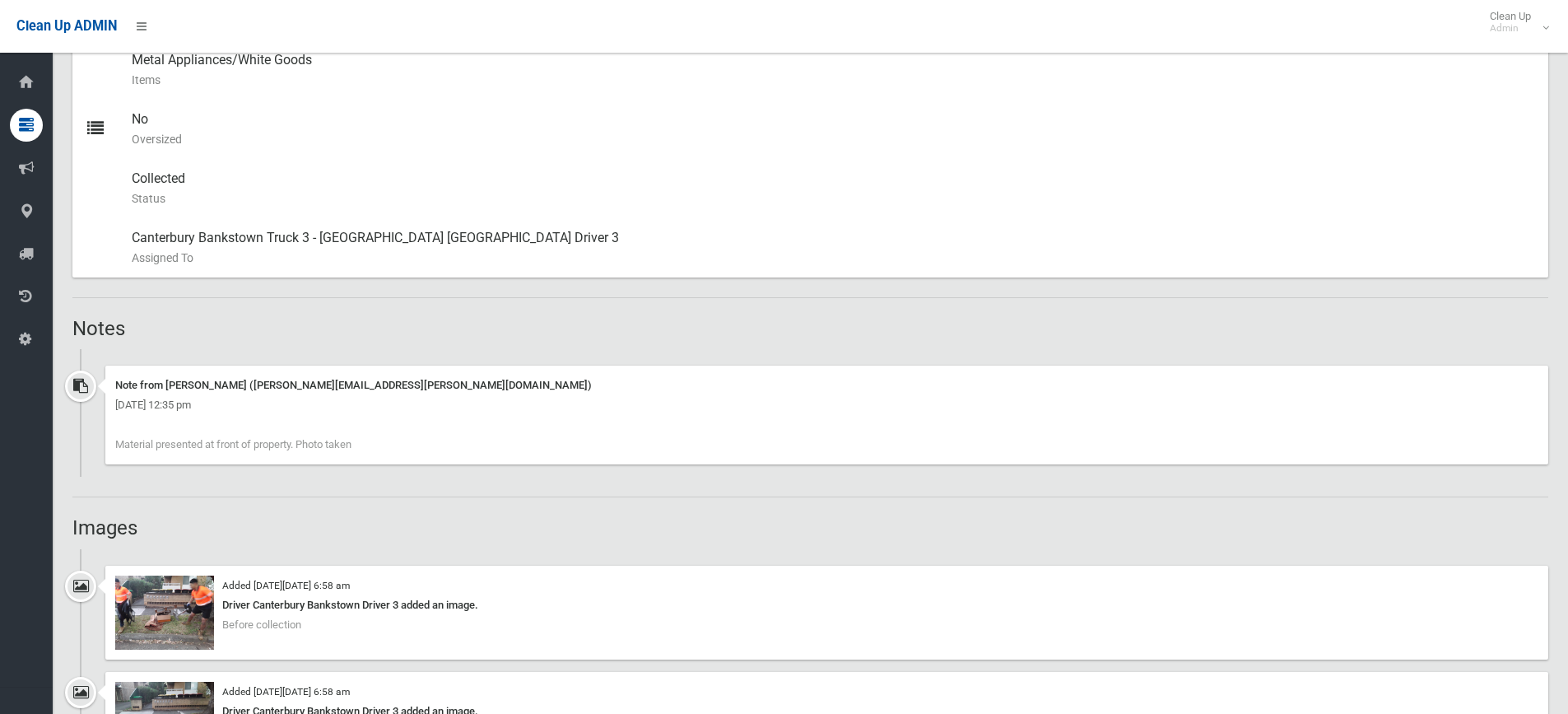
scroll to position [1070, 0]
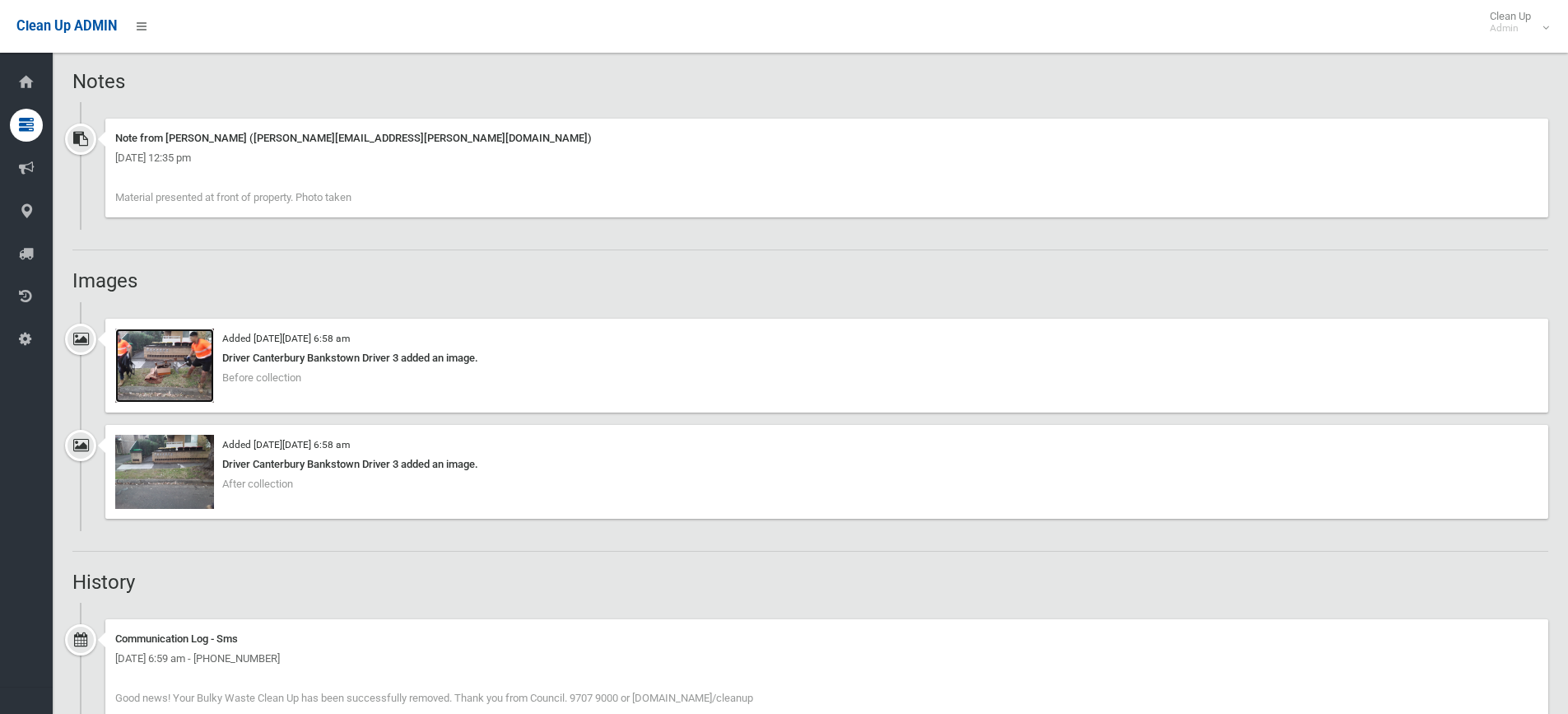
click at [177, 366] on img at bounding box center [164, 365] width 99 height 74
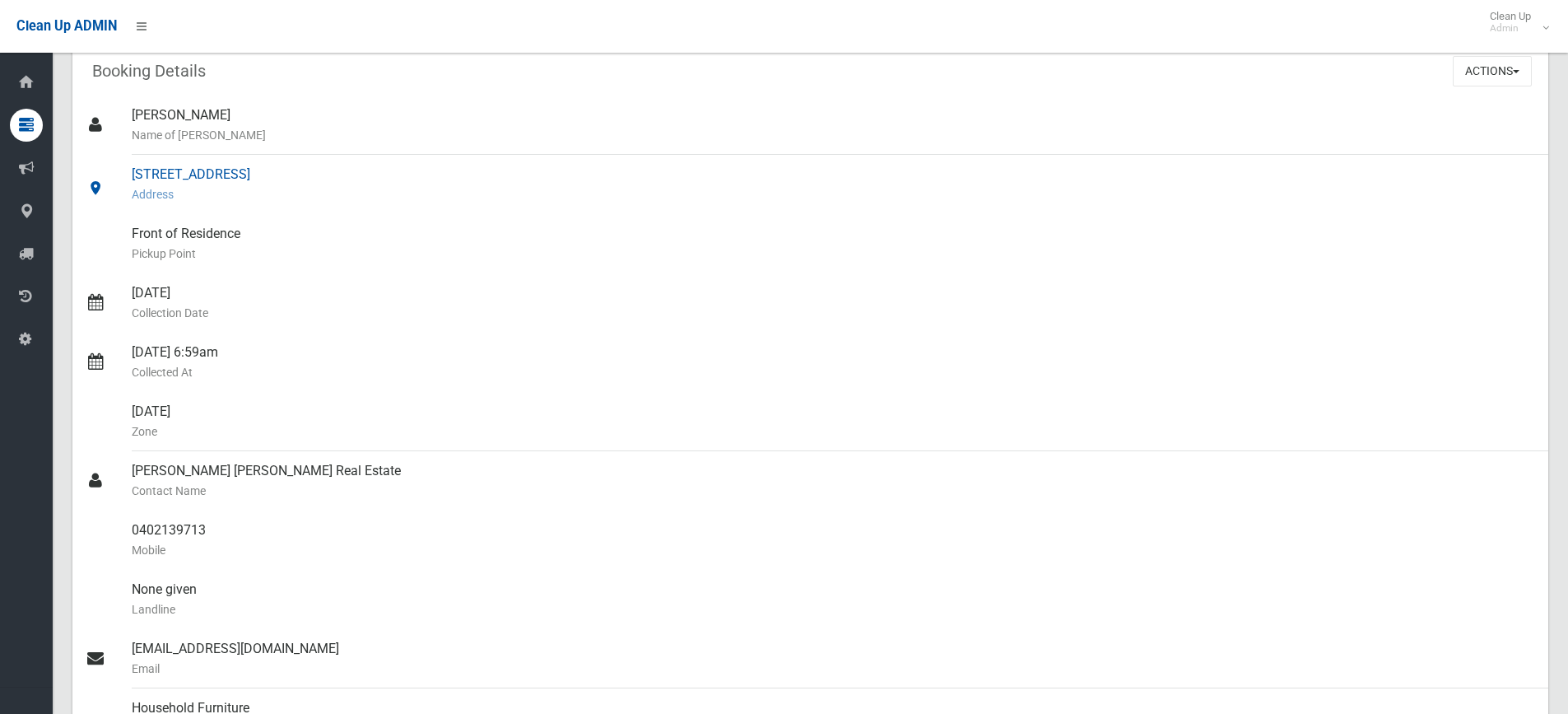
scroll to position [0, 0]
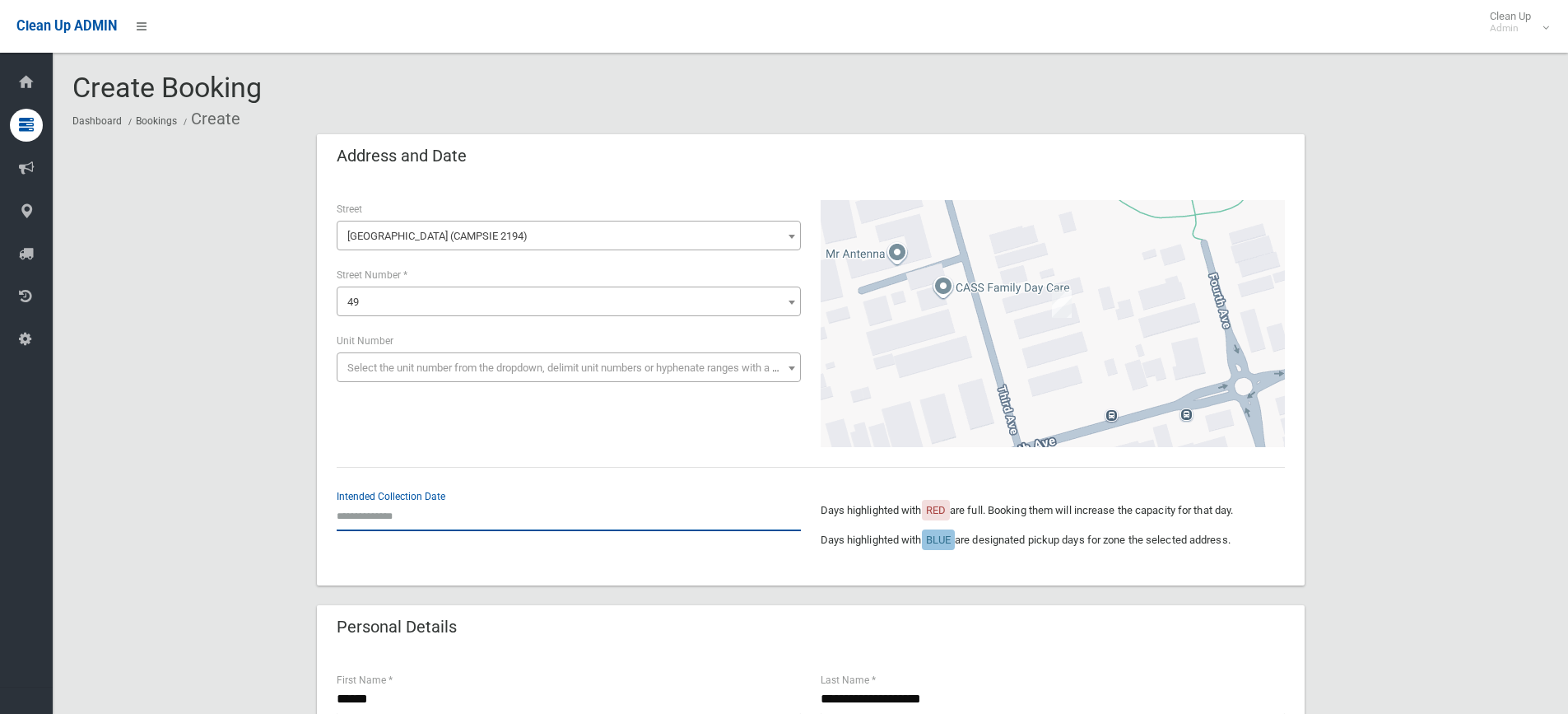
click at [381, 526] on input "text" at bounding box center [568, 516] width 464 height 30
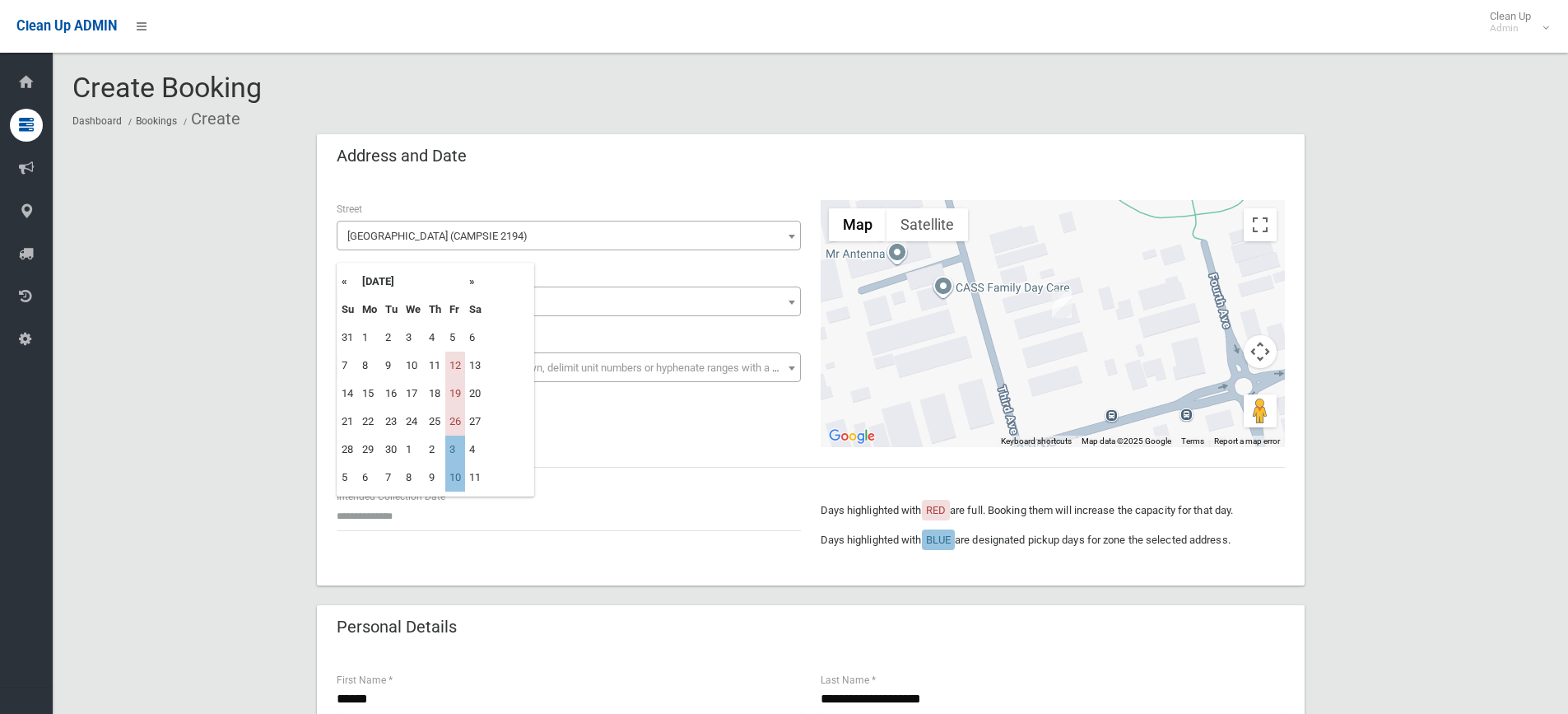
click at [465, 283] on th "September 2025" at bounding box center [411, 281] width 107 height 28
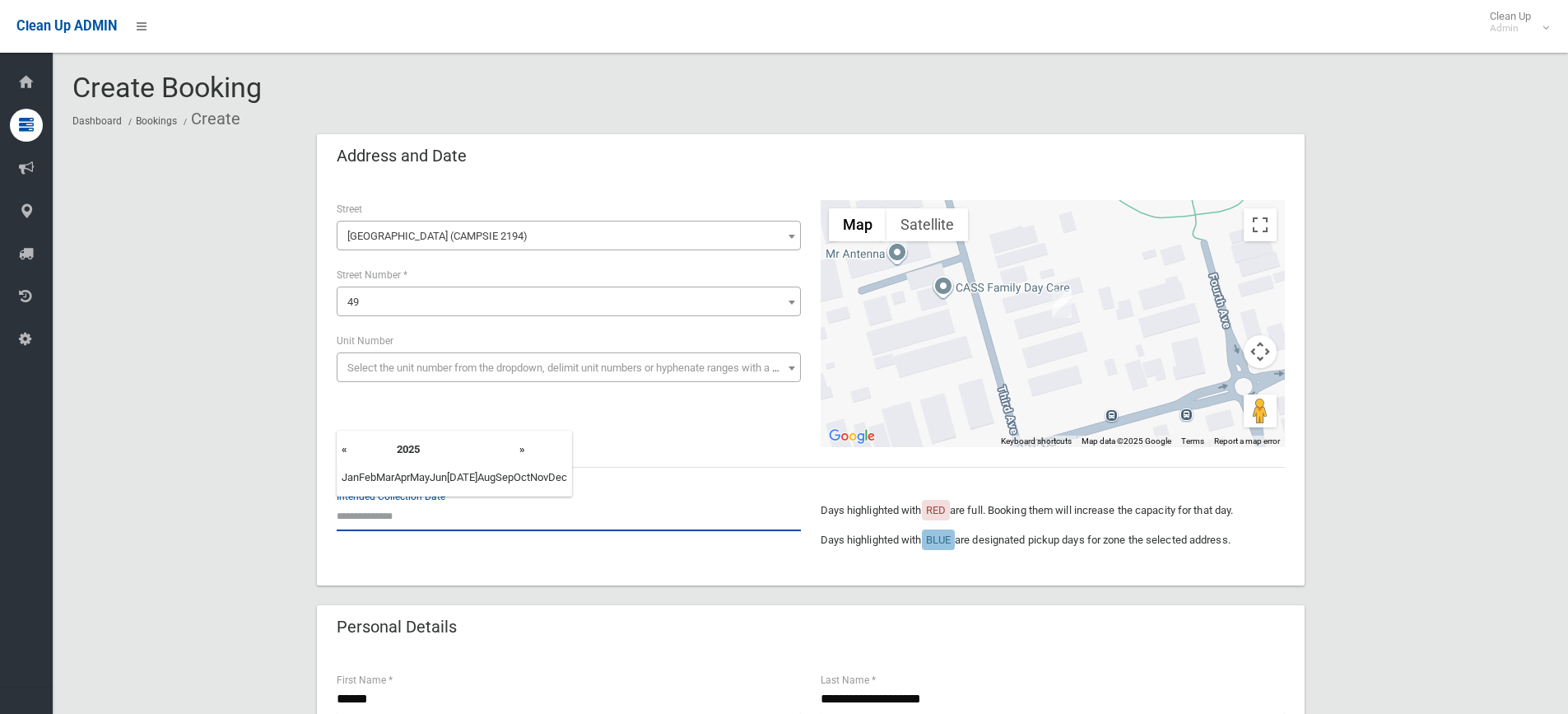
click at [405, 521] on input "text" at bounding box center [568, 516] width 464 height 30
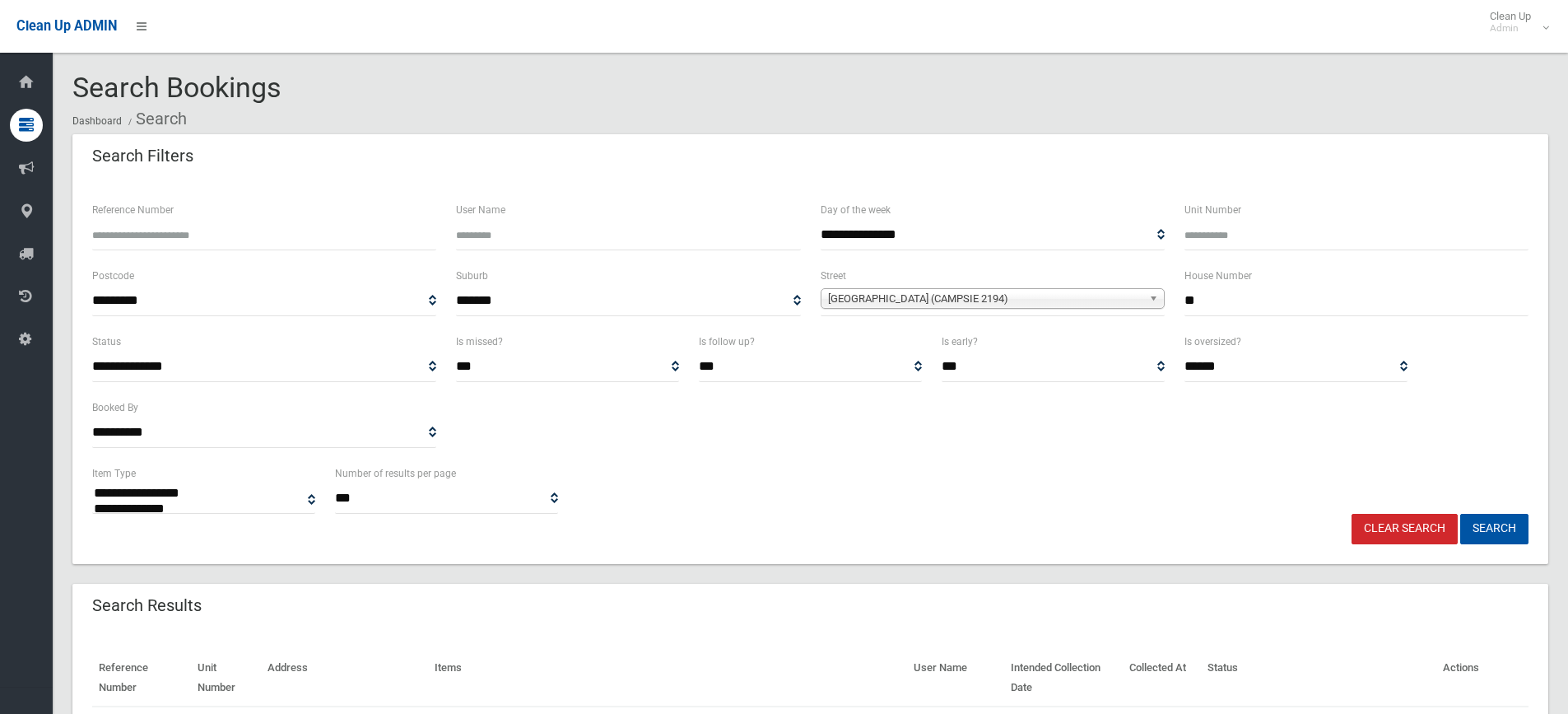
select select
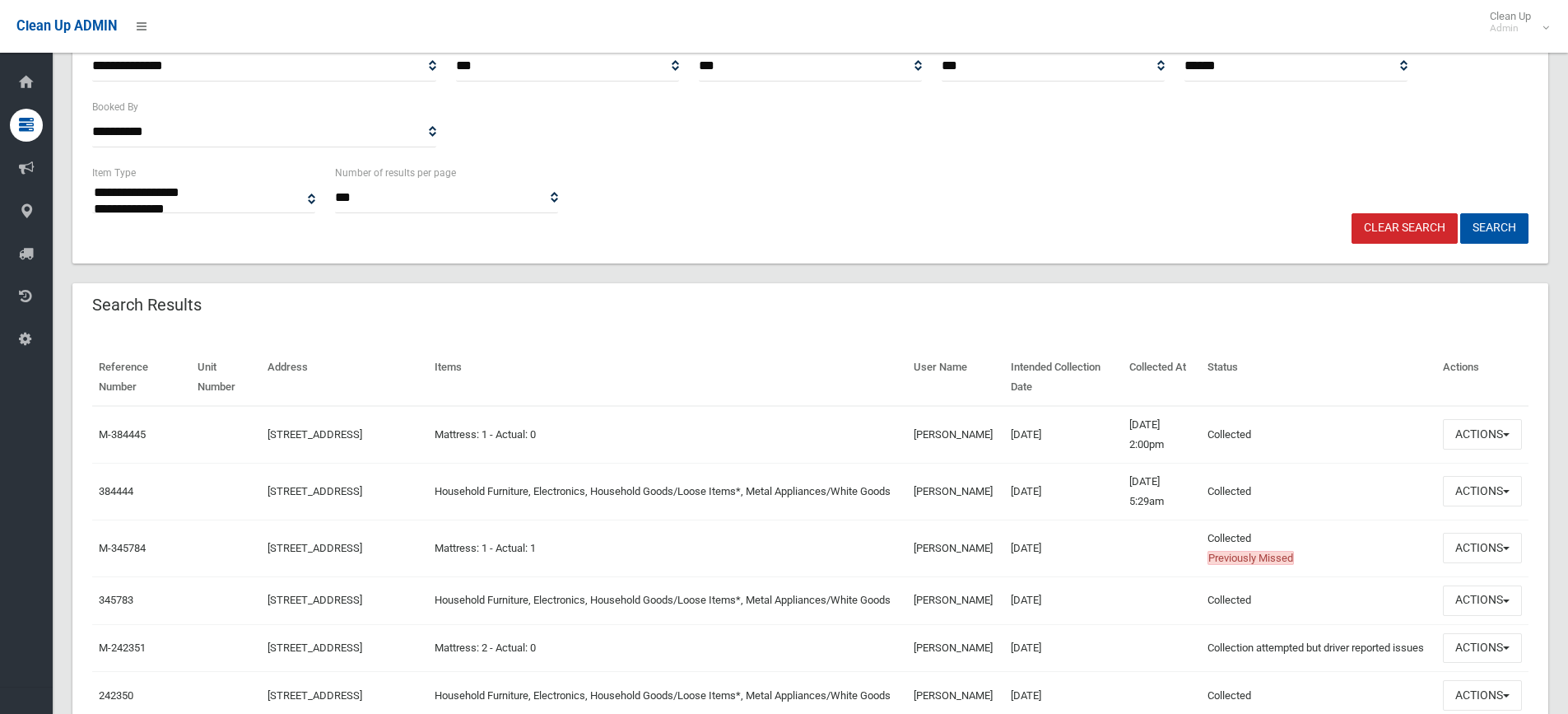
scroll to position [329, 0]
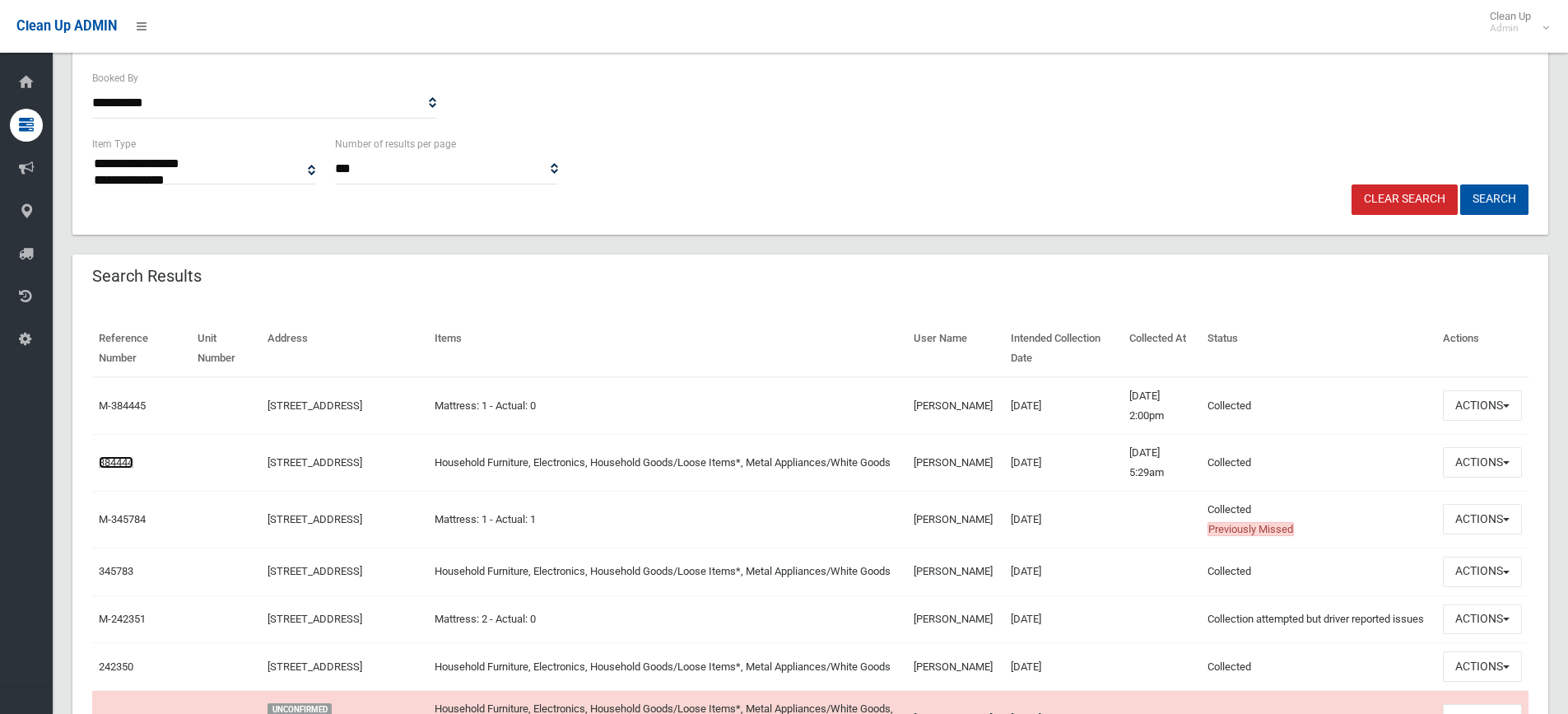
click at [123, 459] on link "384444" at bounding box center [116, 462] width 35 height 13
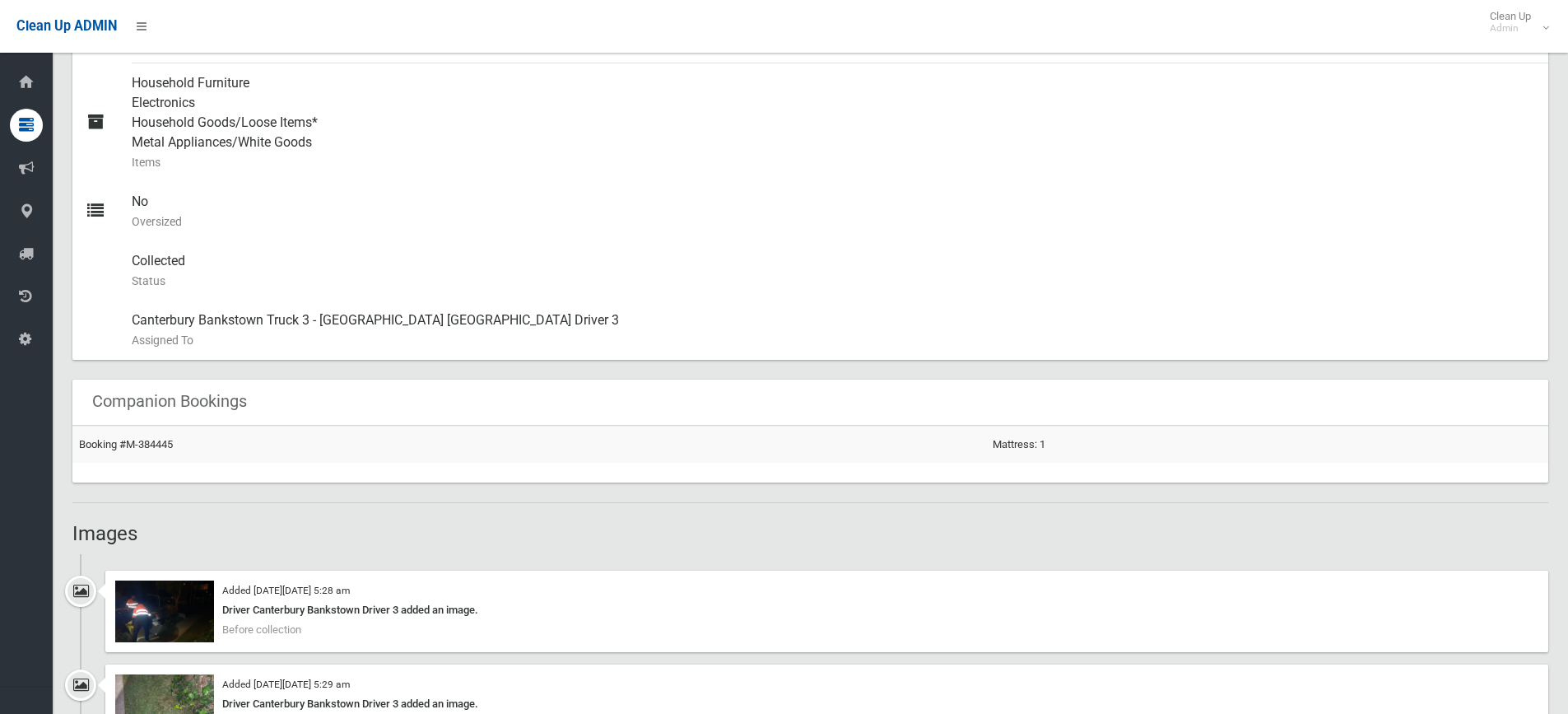
scroll to position [988, 0]
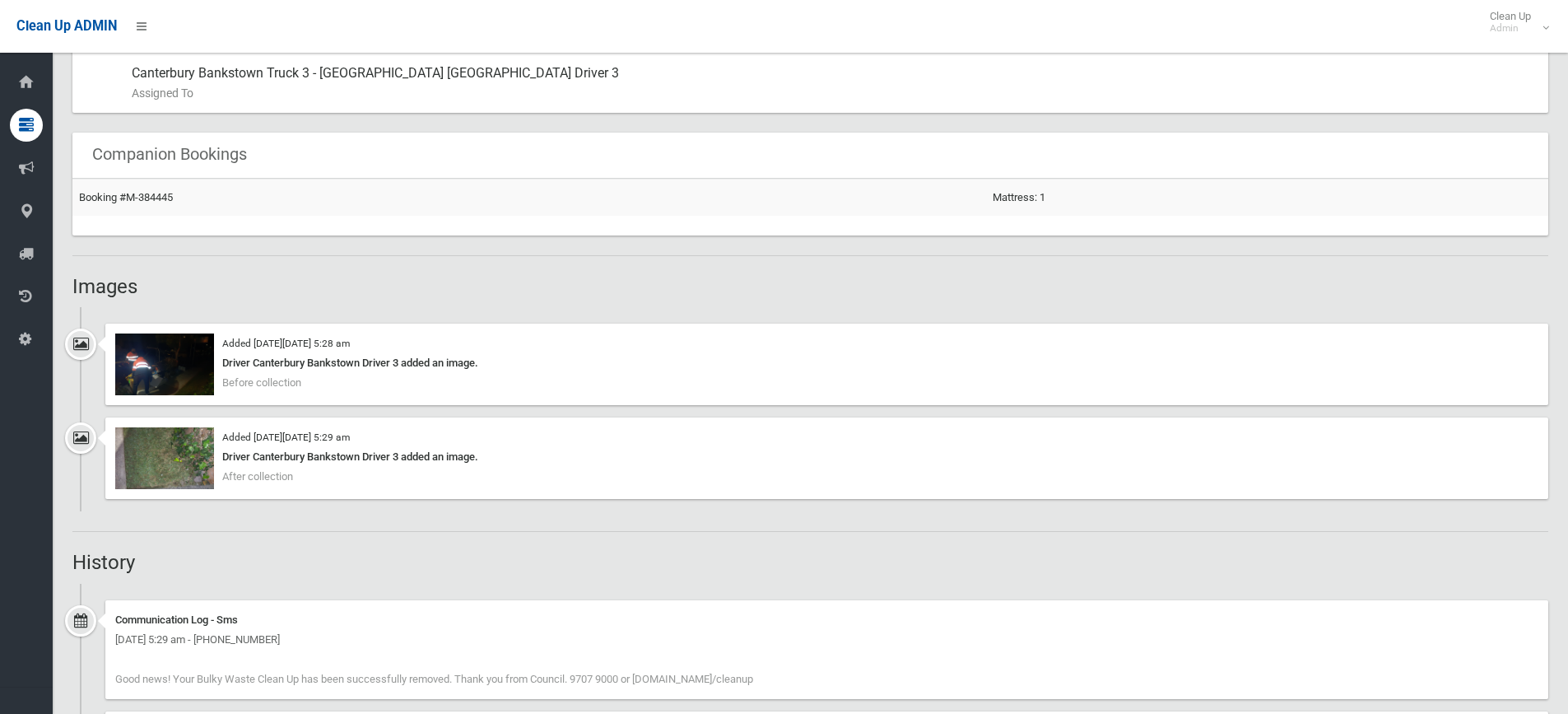
click at [96, 448] on div "Added [DATE][DATE] 5:29 am Driver Canterbury Bankstown Driver 3 added an image.…" at bounding box center [810, 464] width 1476 height 94
click at [161, 448] on img at bounding box center [164, 458] width 99 height 62
click at [136, 391] on img at bounding box center [164, 364] width 99 height 62
